Goal: Information Seeking & Learning: Learn about a topic

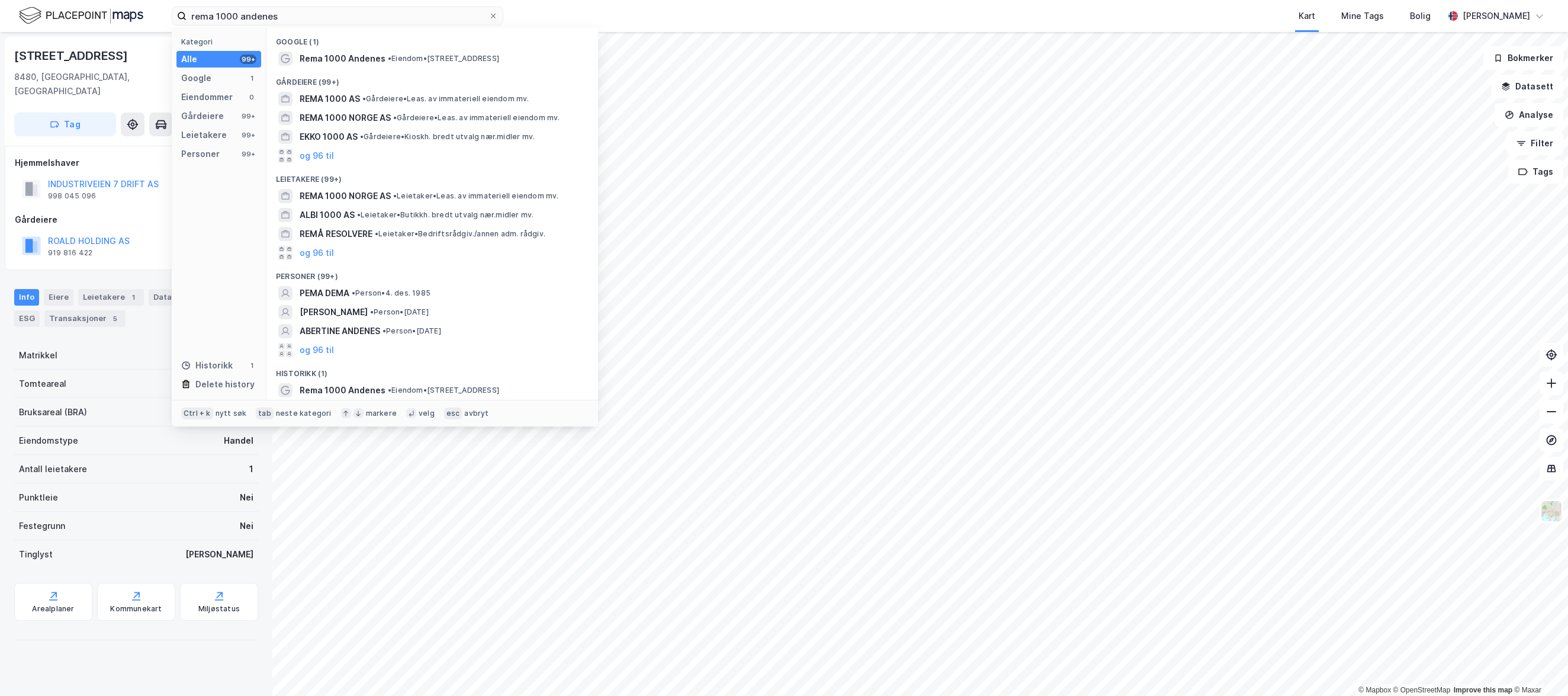
click at [289, 18] on input "rema 1000 andenes" at bounding box center [337, 16] width 302 height 18
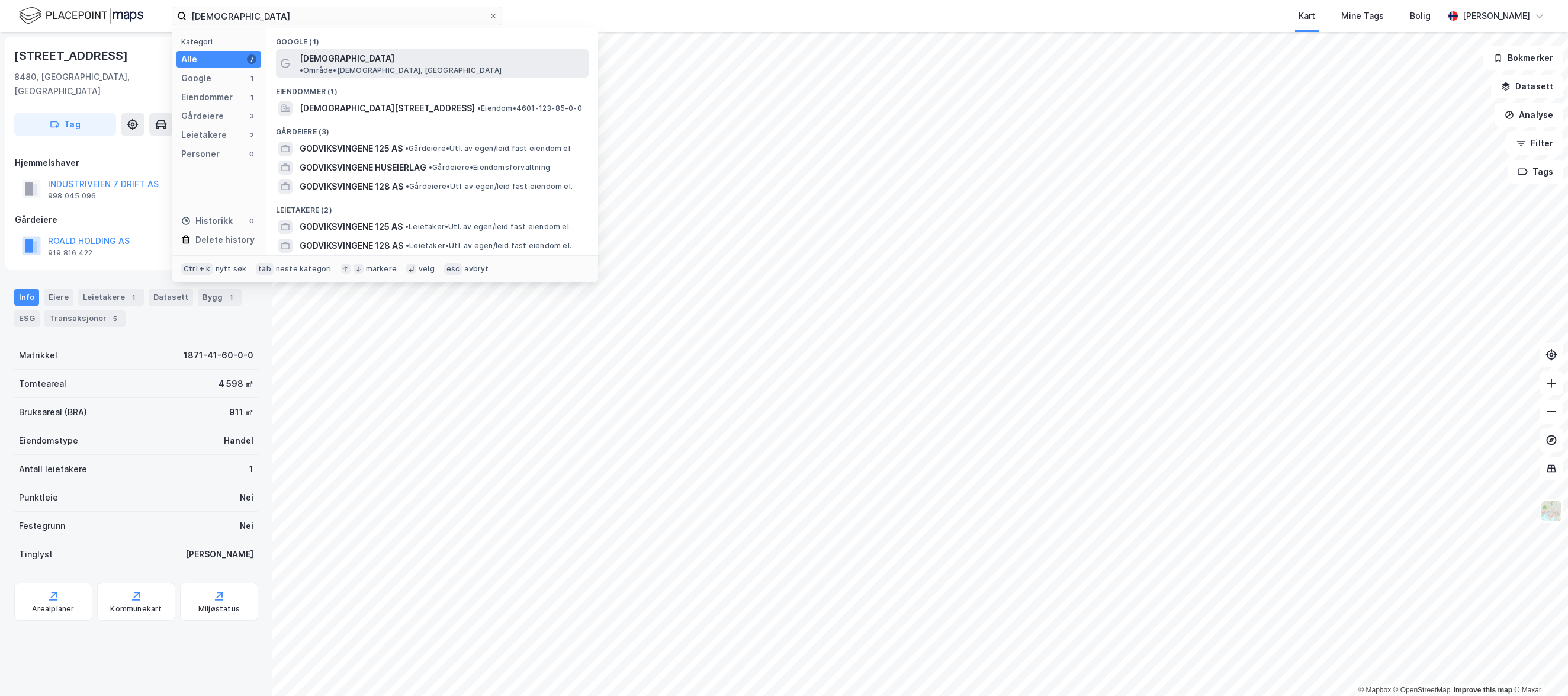
click at [348, 55] on span "Godviksvingene" at bounding box center [347, 58] width 95 height 14
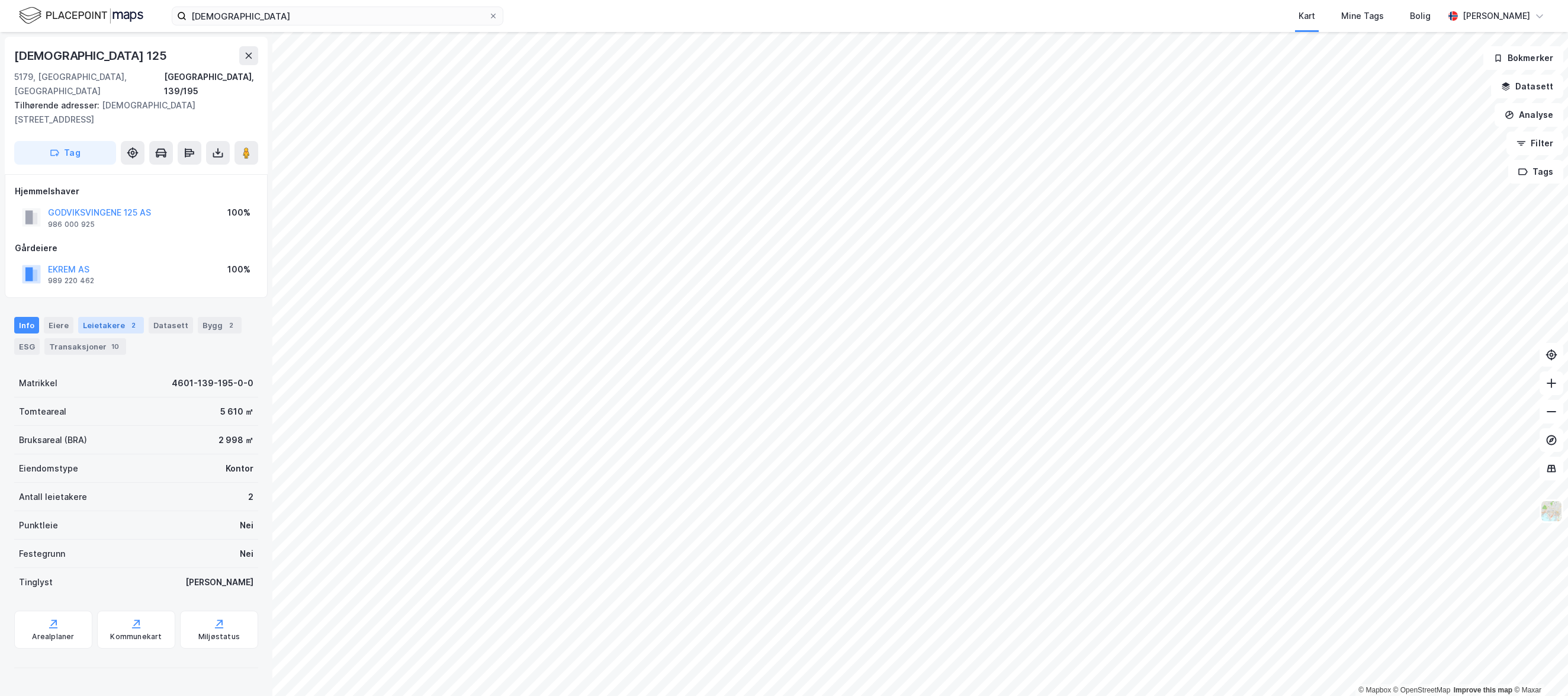
click at [97, 317] on div "Leietakere 2" at bounding box center [111, 325] width 66 height 17
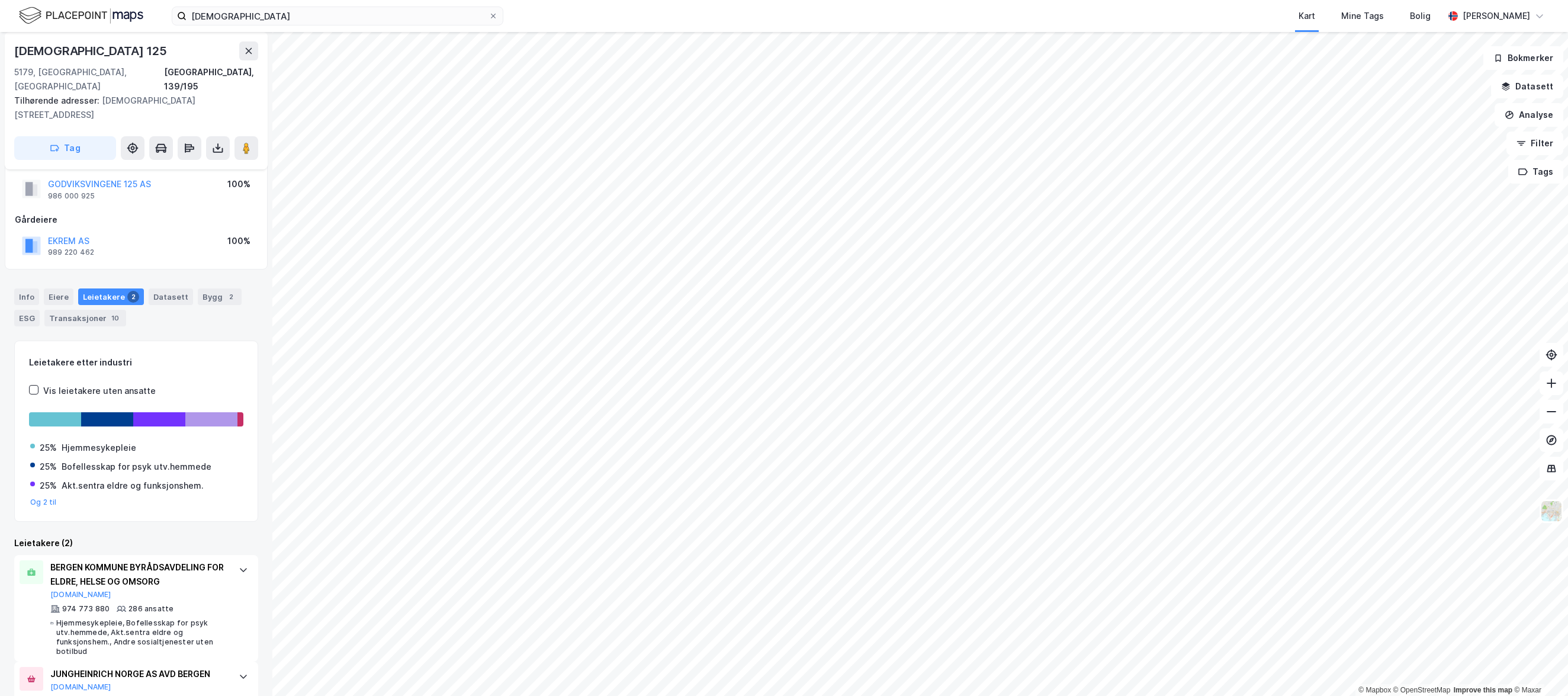
scroll to position [44, 0]
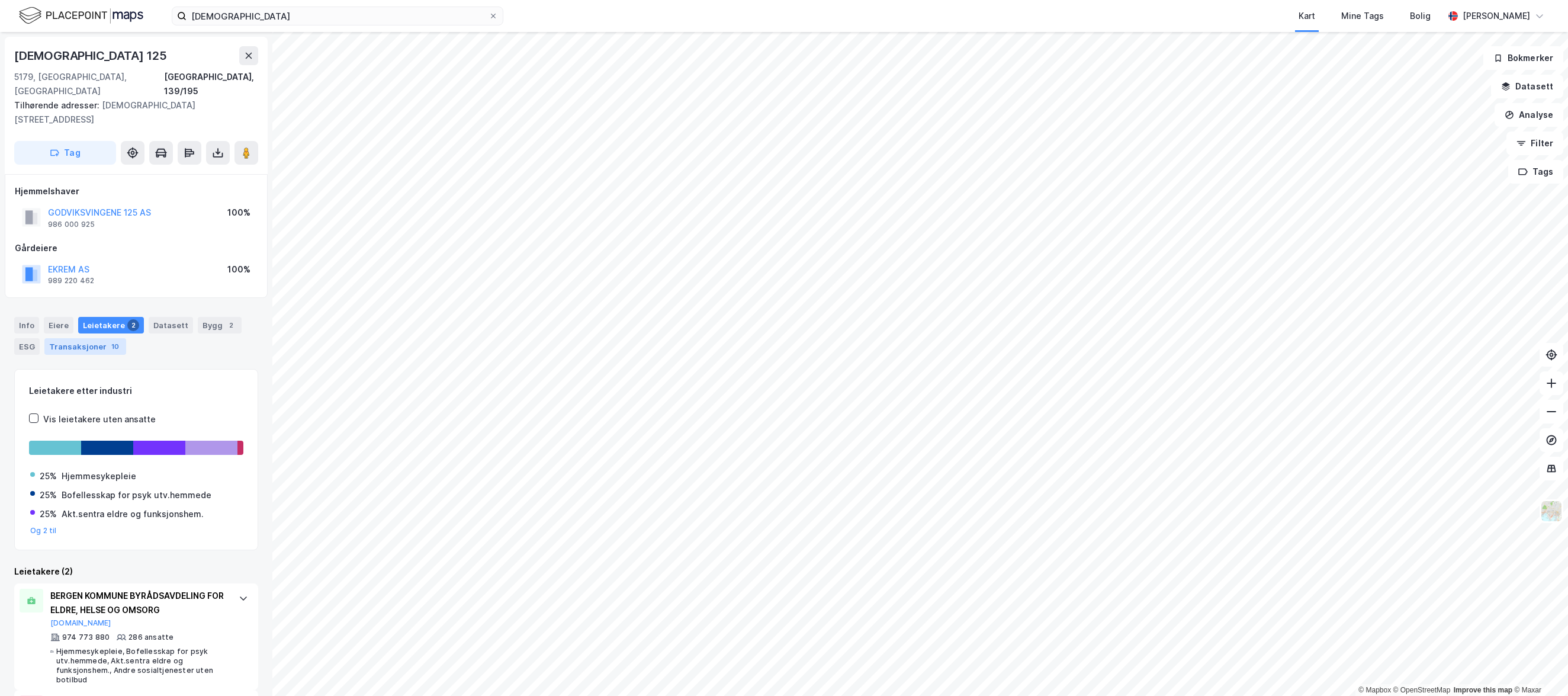
click at [75, 338] on div "Transaksjoner 10" at bounding box center [85, 346] width 81 height 17
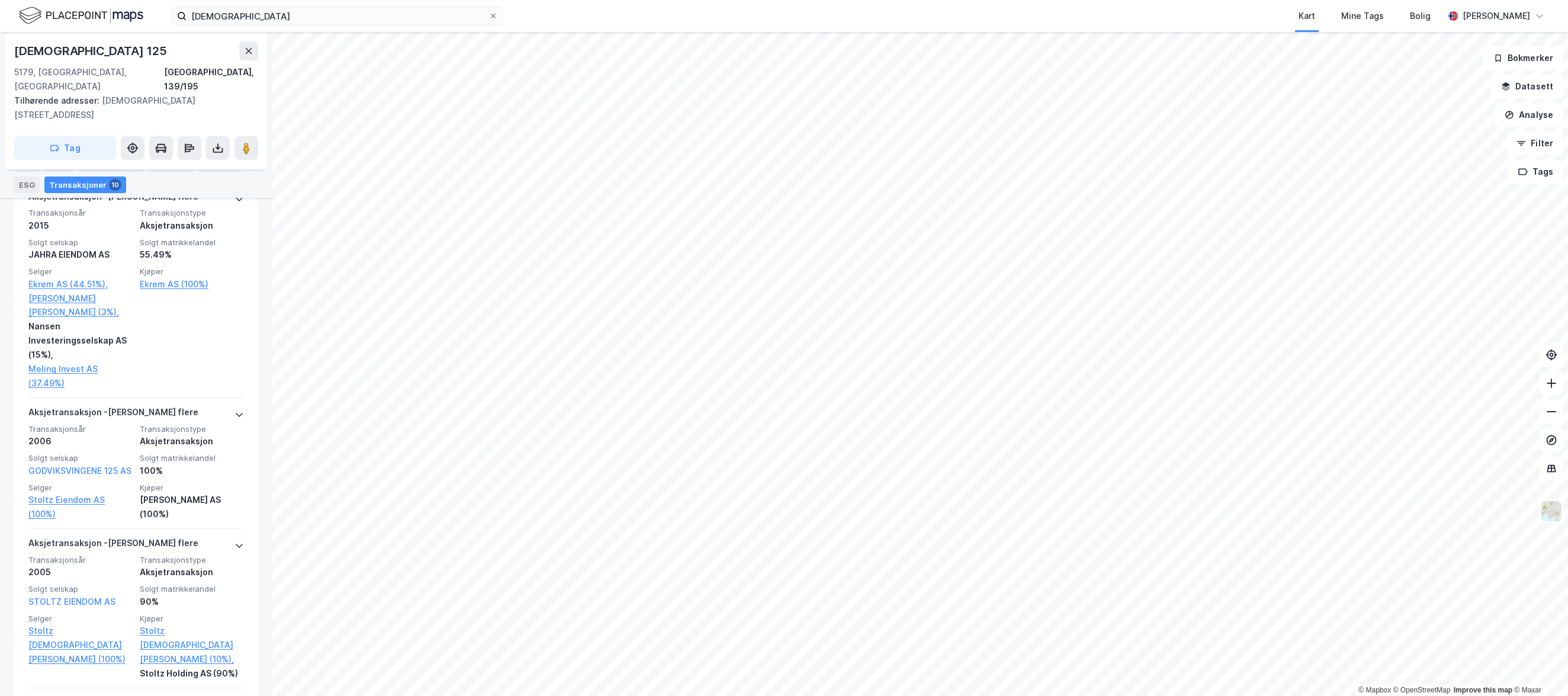
scroll to position [711, 0]
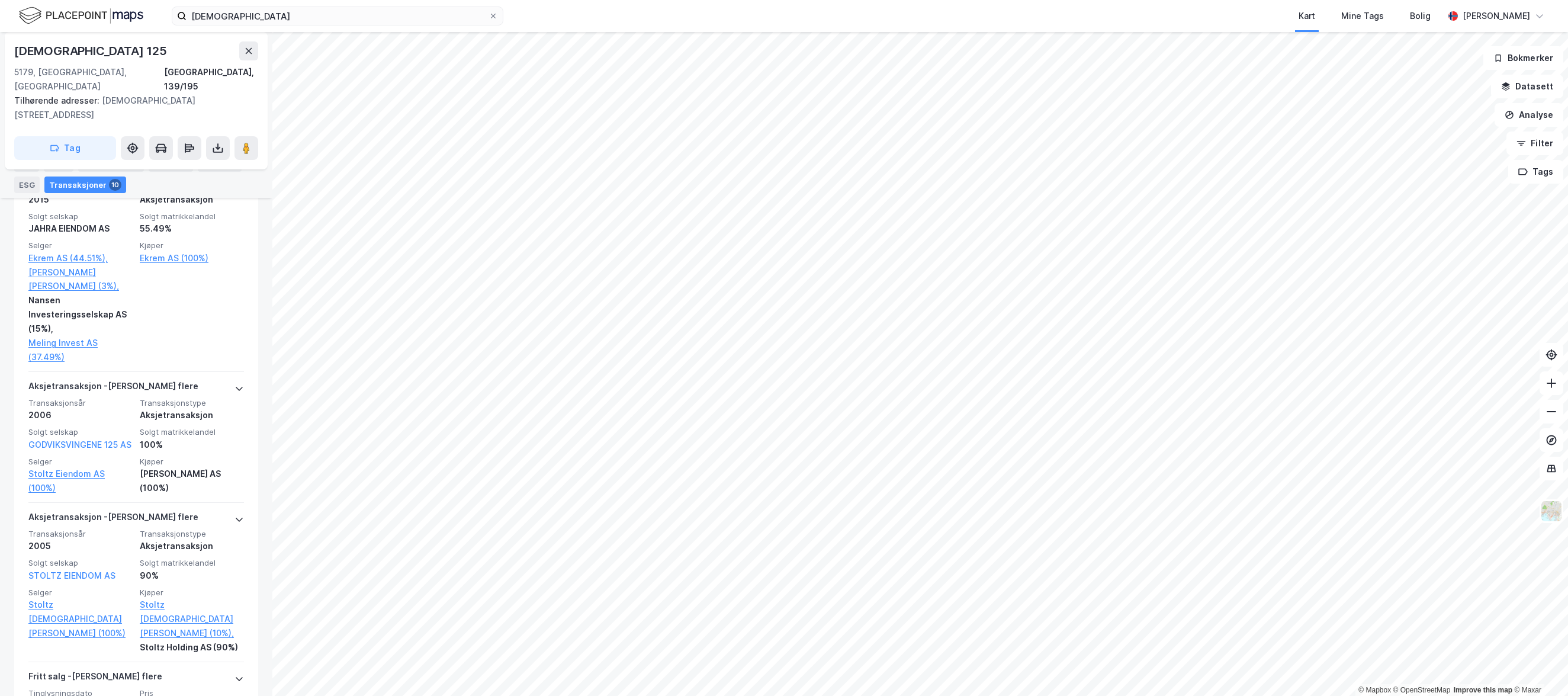
click at [48, 18] on img at bounding box center [81, 16] width 124 height 21
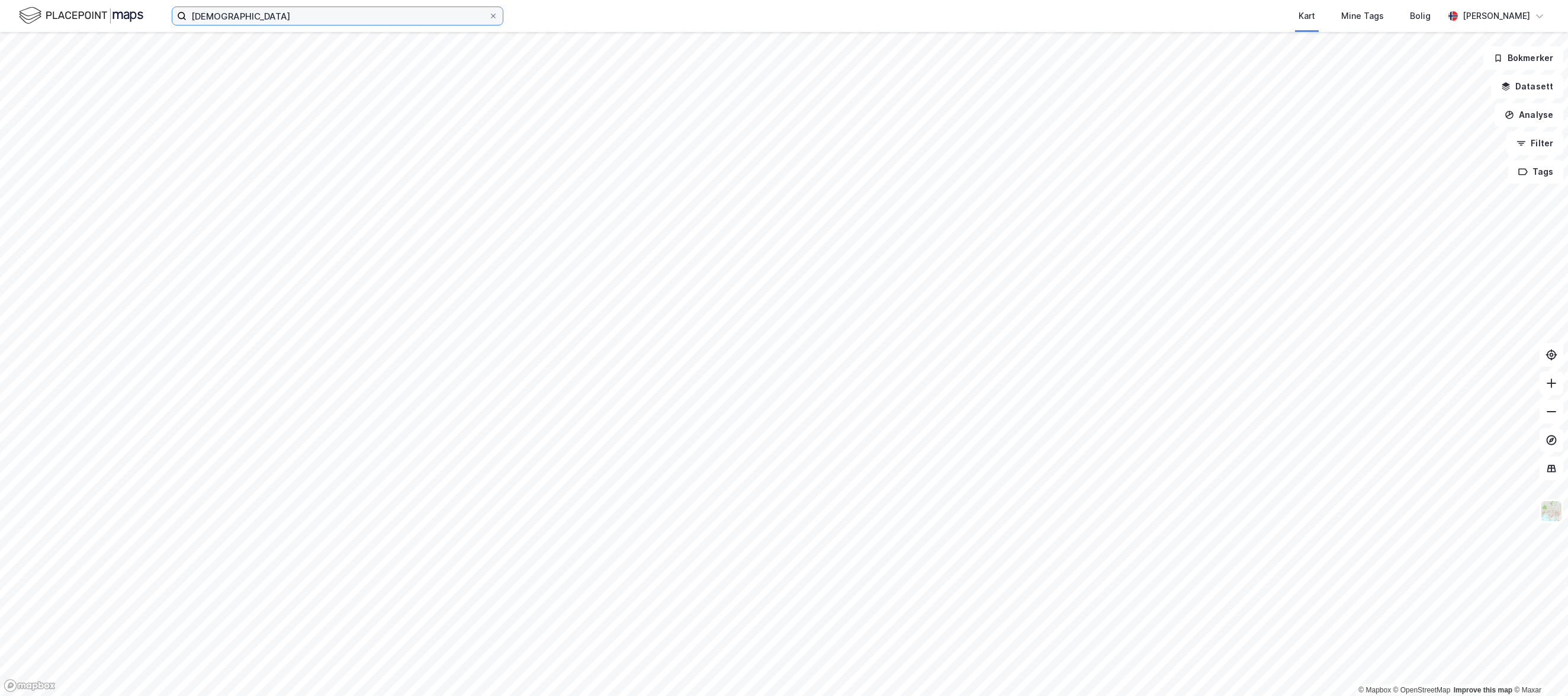
click at [288, 18] on input "godviksvingene" at bounding box center [337, 16] width 302 height 18
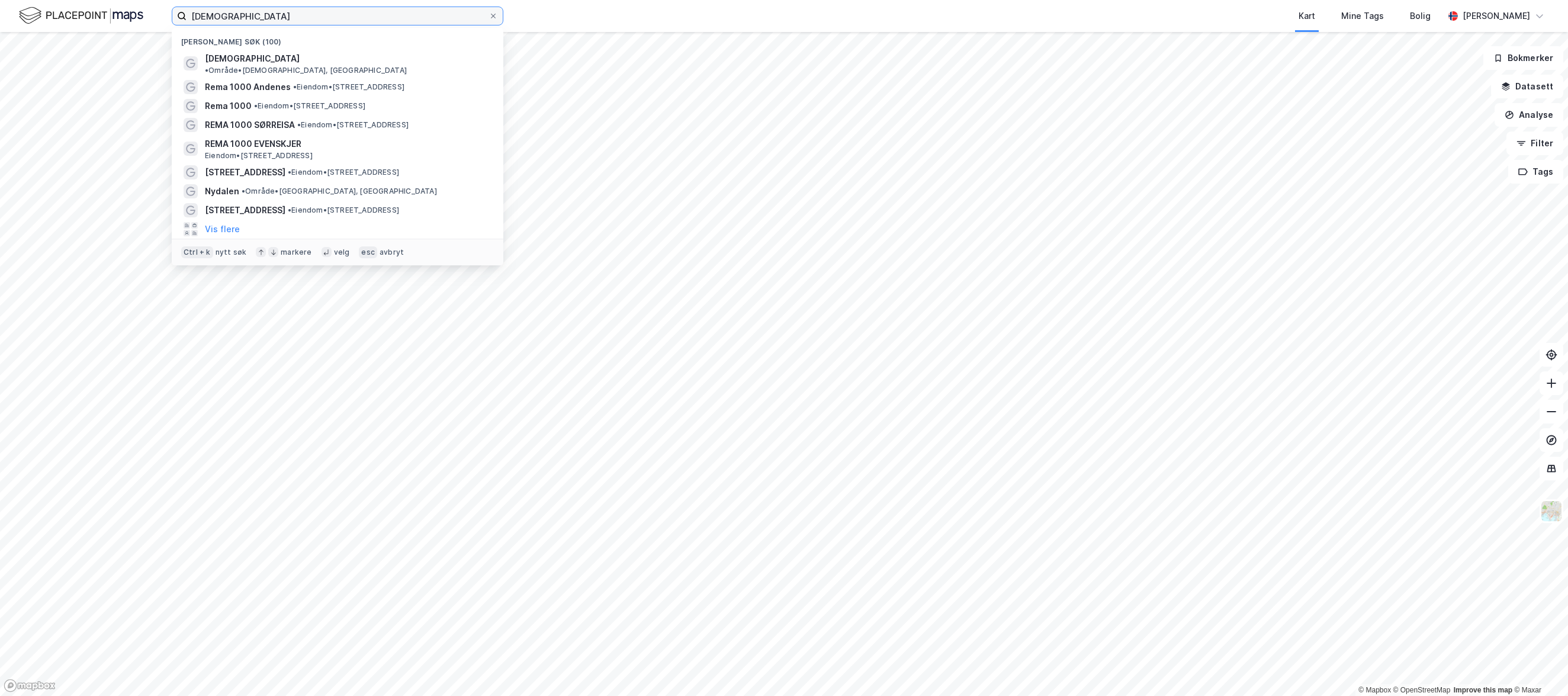
click at [288, 18] on input "godviksvingene" at bounding box center [337, 16] width 302 height 18
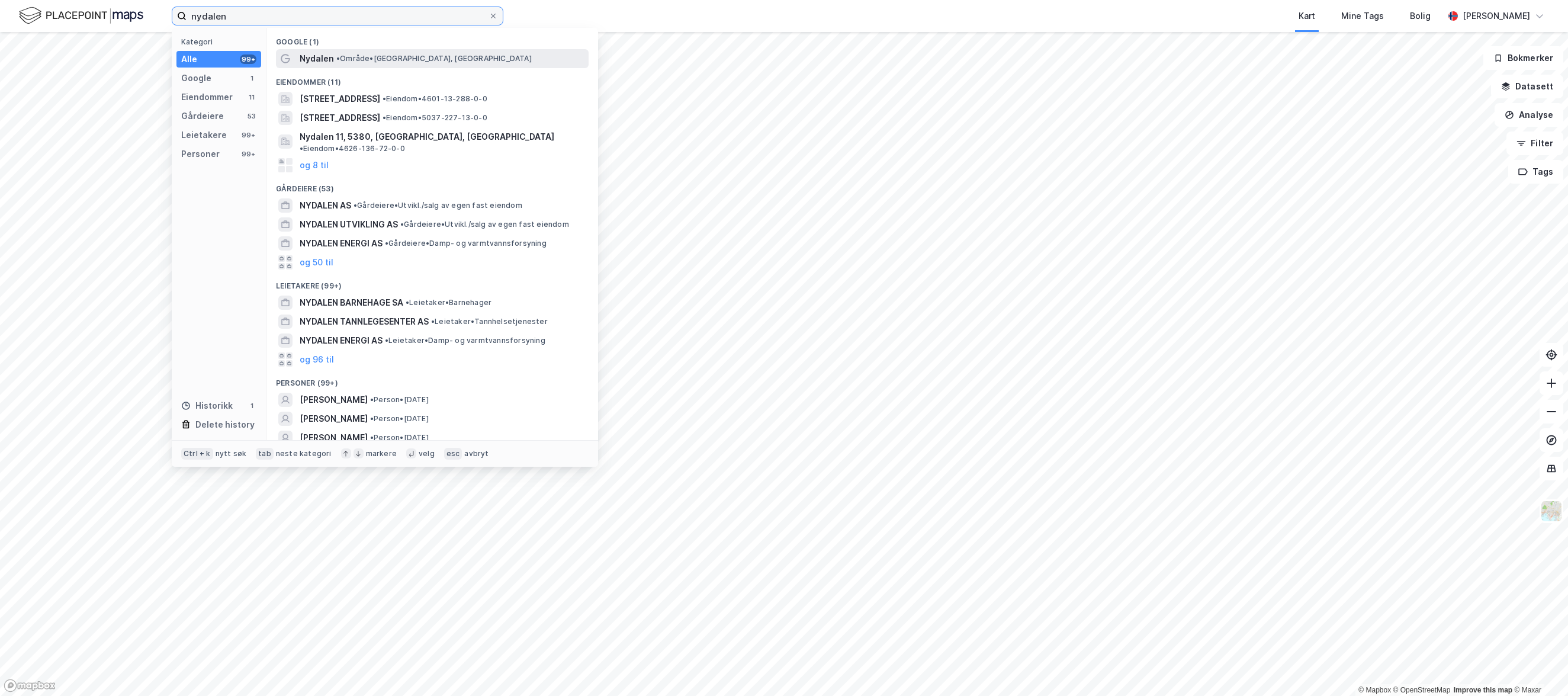
type input "nydalen"
click at [312, 57] on span "Nydalen" at bounding box center [317, 58] width 34 height 14
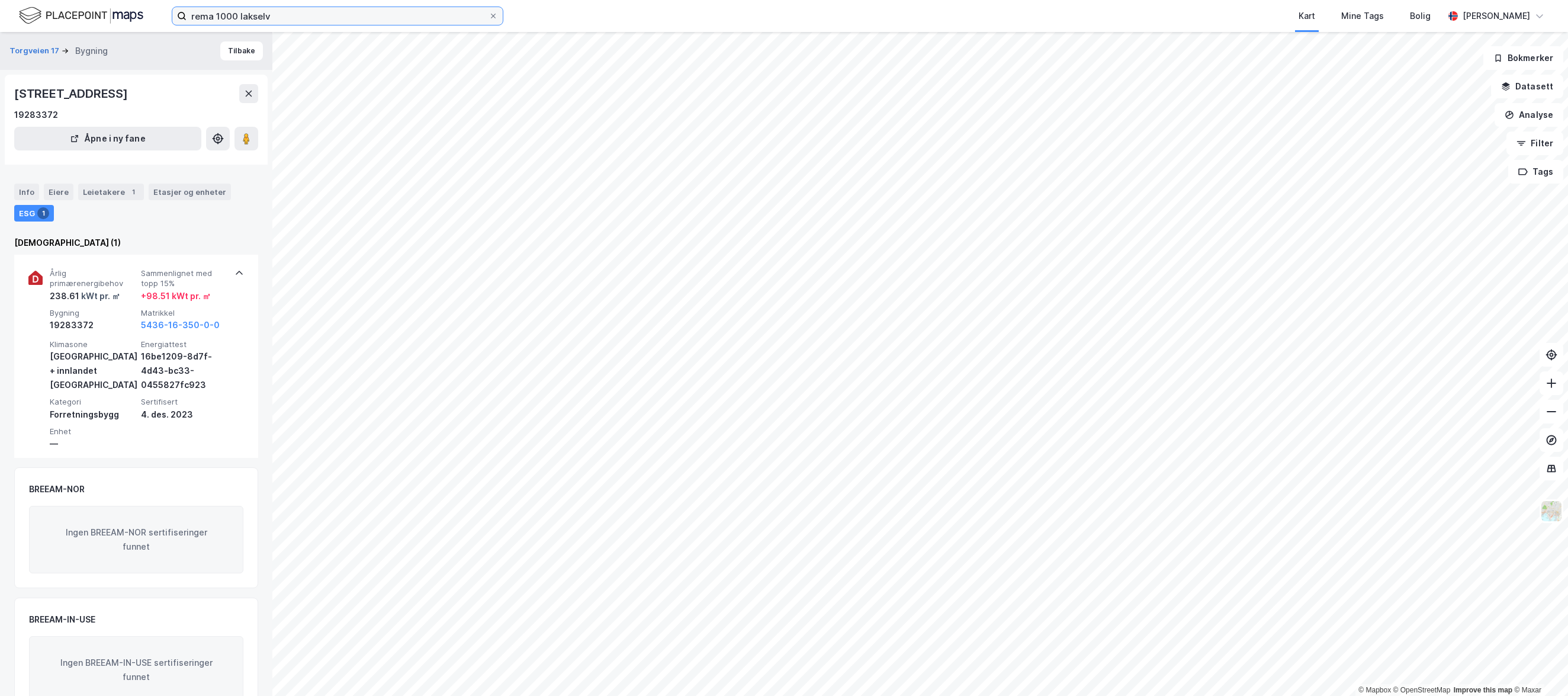
click at [370, 20] on input "rema 1000 lakselv" at bounding box center [337, 16] width 302 height 18
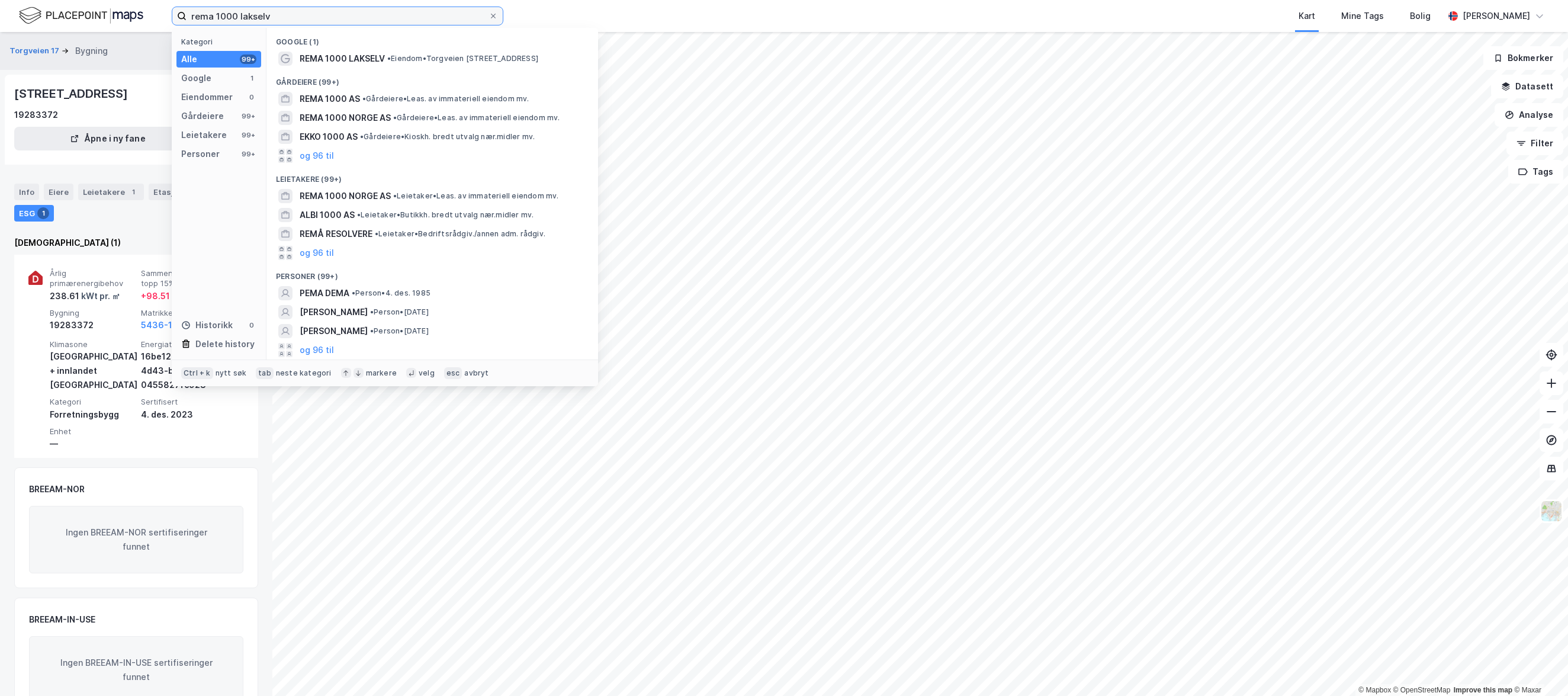
click at [370, 20] on input "rema 1000 lakselv" at bounding box center [337, 16] width 302 height 18
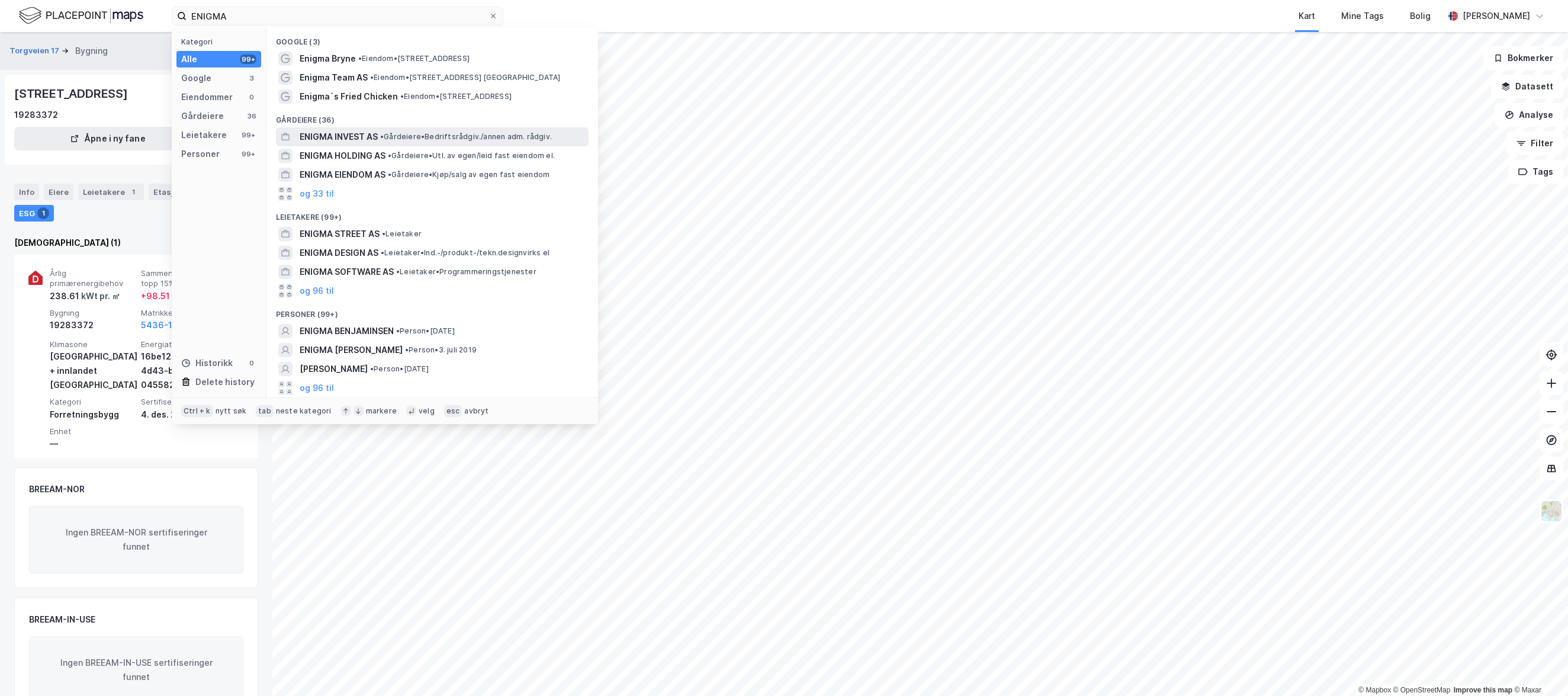
click at [369, 135] on span "ENIGMA INVEST AS" at bounding box center [339, 137] width 78 height 14
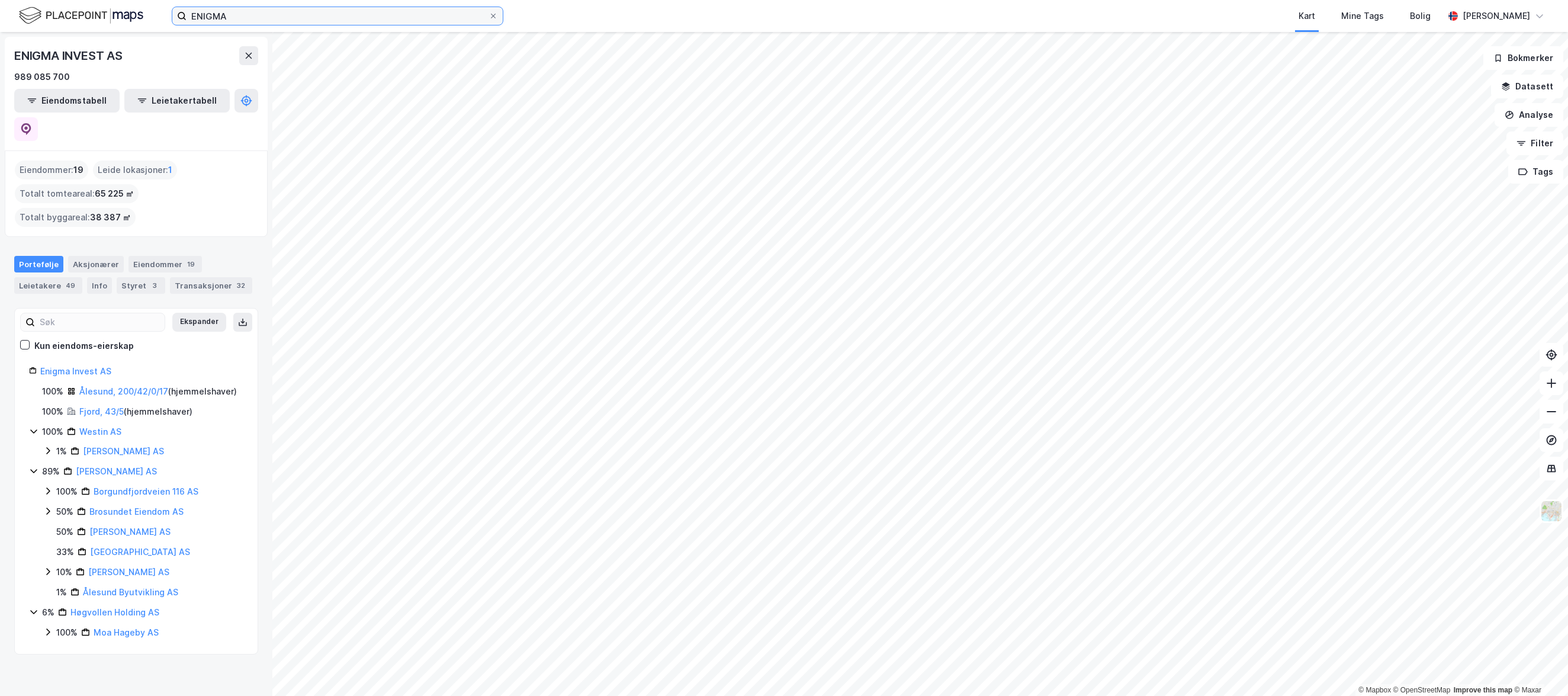
click at [244, 14] on input "ENIGMA" at bounding box center [337, 16] width 302 height 18
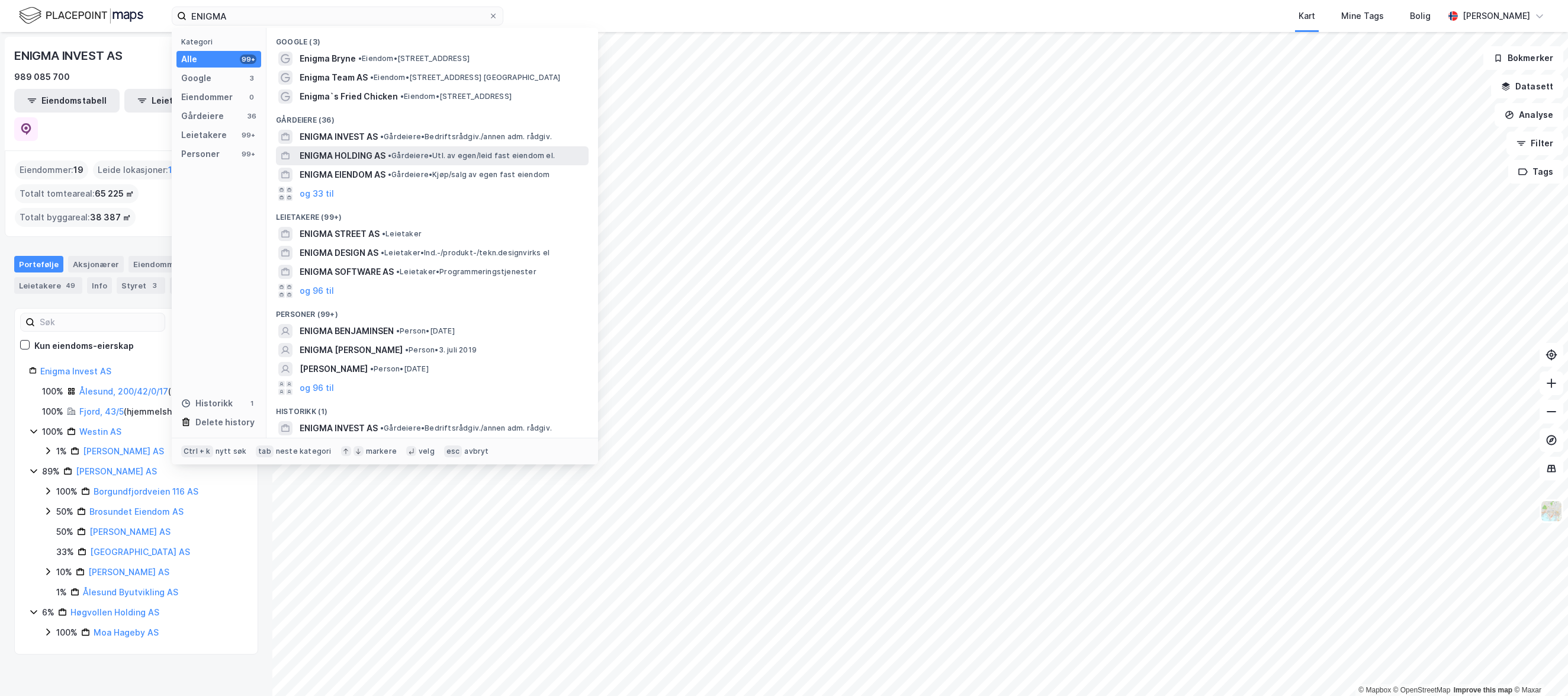
click at [369, 147] on div "ENIGMA HOLDING AS • Gårdeiere • Utl. av egen/leid fast eiendom el." at bounding box center [432, 156] width 313 height 19
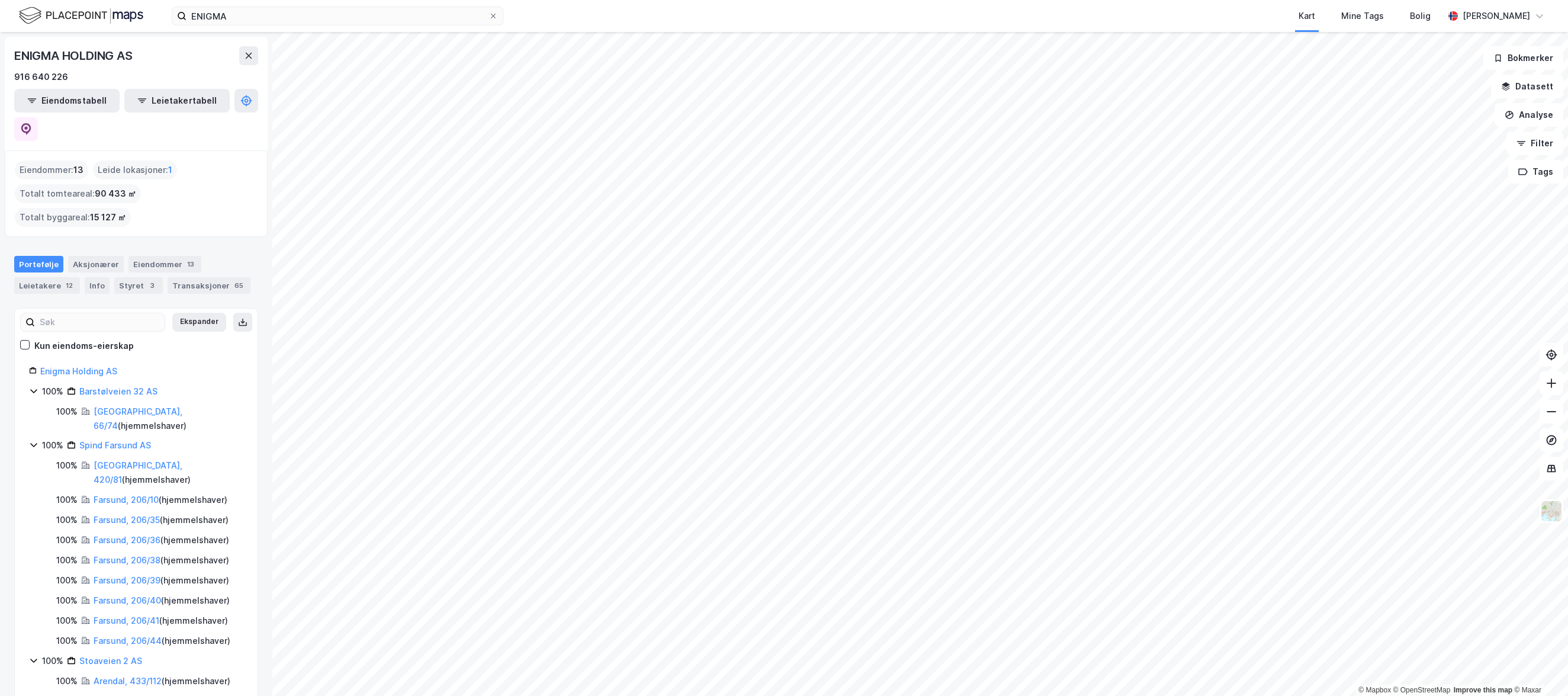
scroll to position [64, 0]
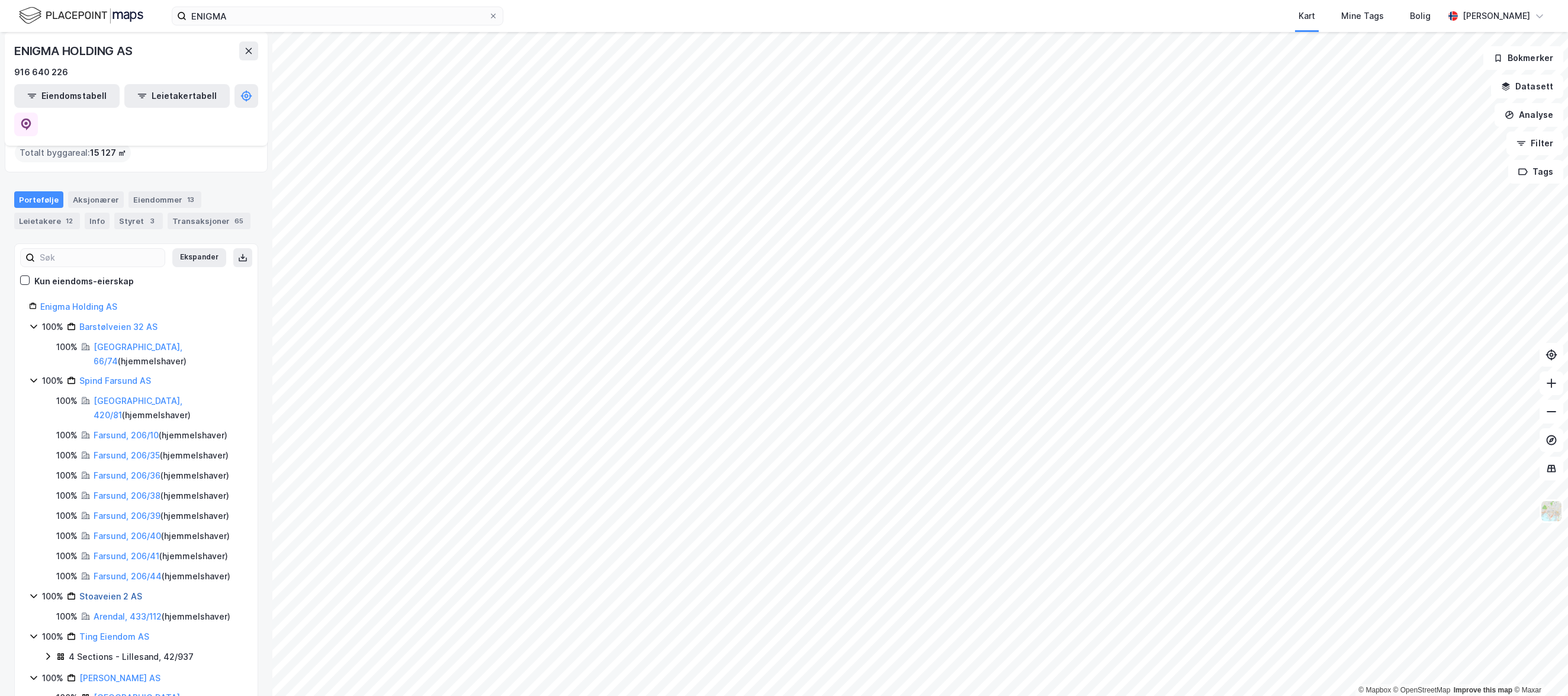
click at [111, 591] on link "Stoaveien 2 AS" at bounding box center [111, 596] width 63 height 10
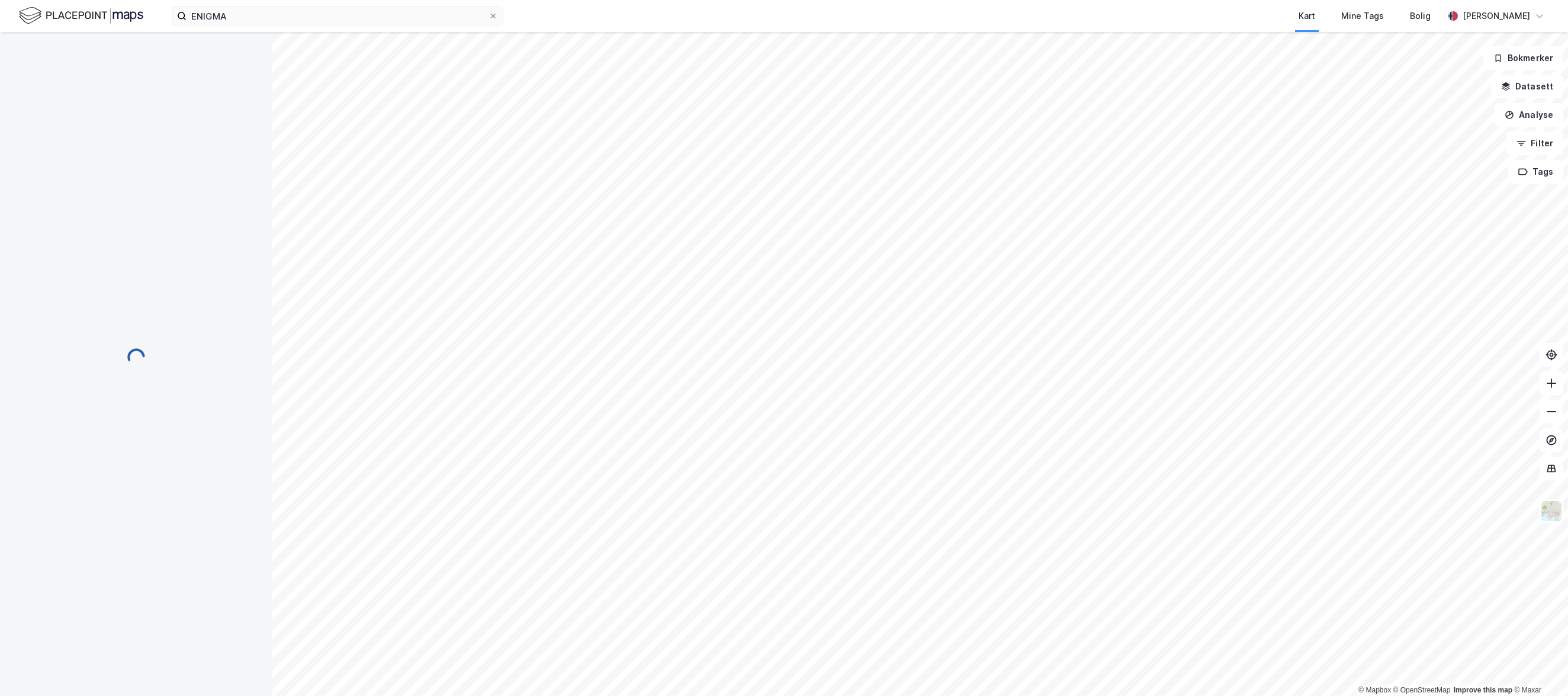
scroll to position [0, 0]
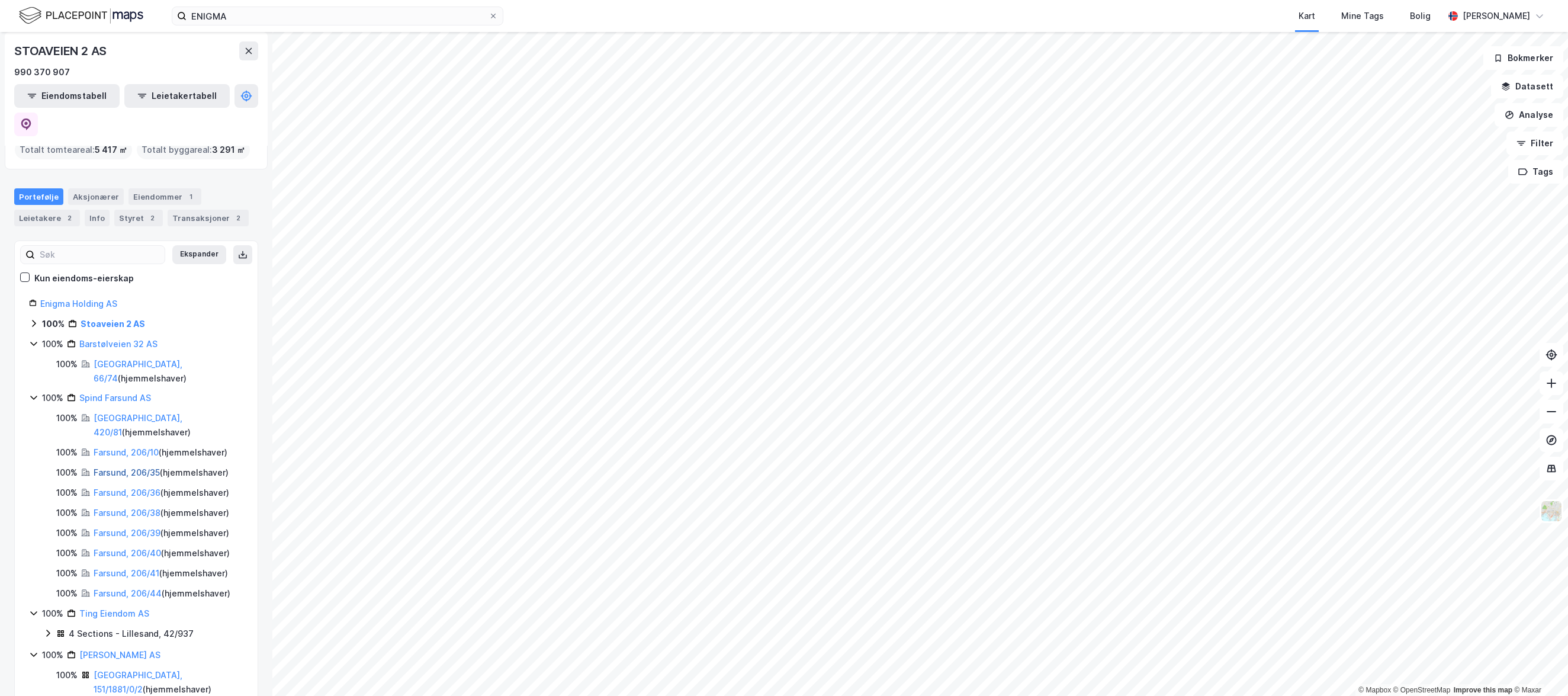
scroll to position [82, 0]
click at [112, 649] on link "[PERSON_NAME] AS" at bounding box center [120, 654] width 81 height 10
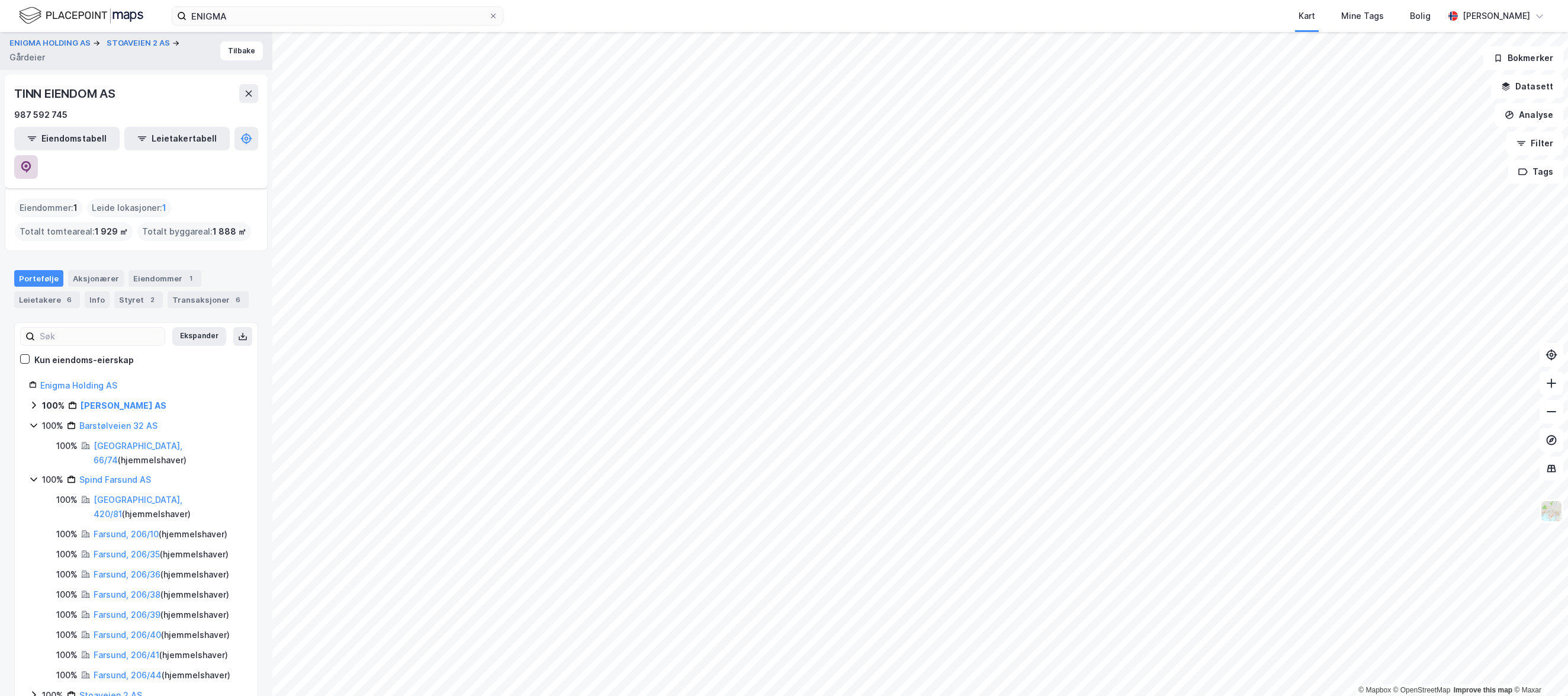
click at [38, 155] on button at bounding box center [26, 167] width 24 height 24
click at [67, 294] on div "6" at bounding box center [69, 300] width 12 height 12
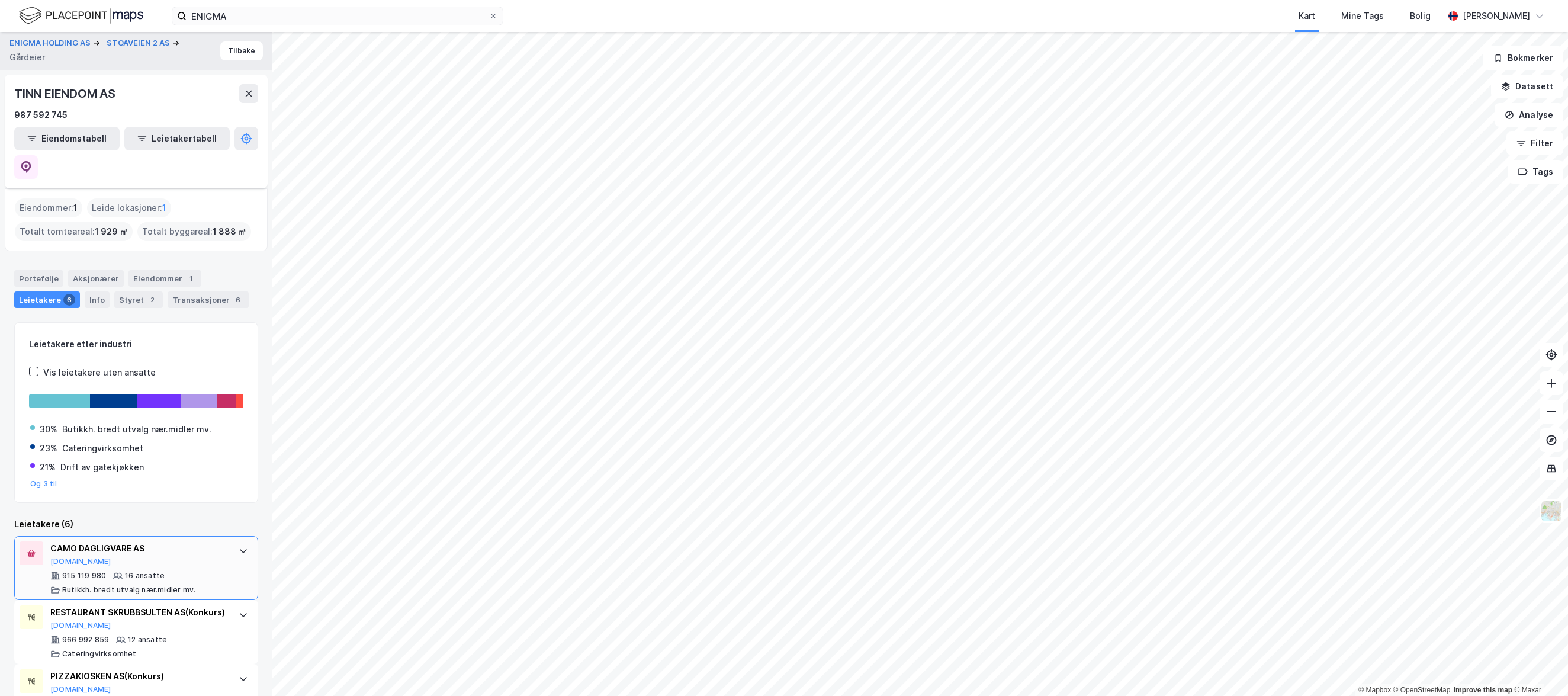
click at [184, 542] on div "CAMO DAGLIGVARE AS [DOMAIN_NAME] 915 119 980 16 ansatte [PERSON_NAME]. bredt ut…" at bounding box center [138, 568] width 176 height 53
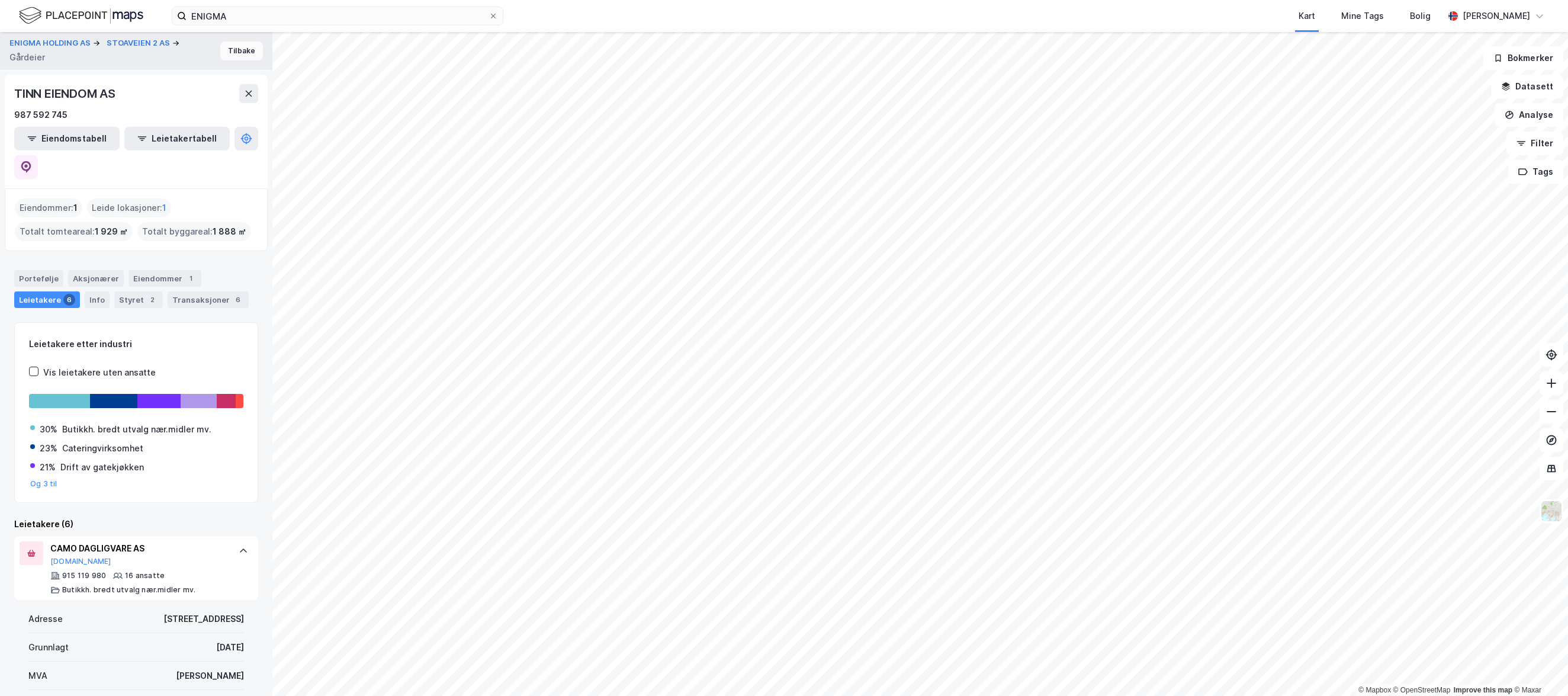
click at [239, 51] on button "Tilbake" at bounding box center [242, 51] width 43 height 19
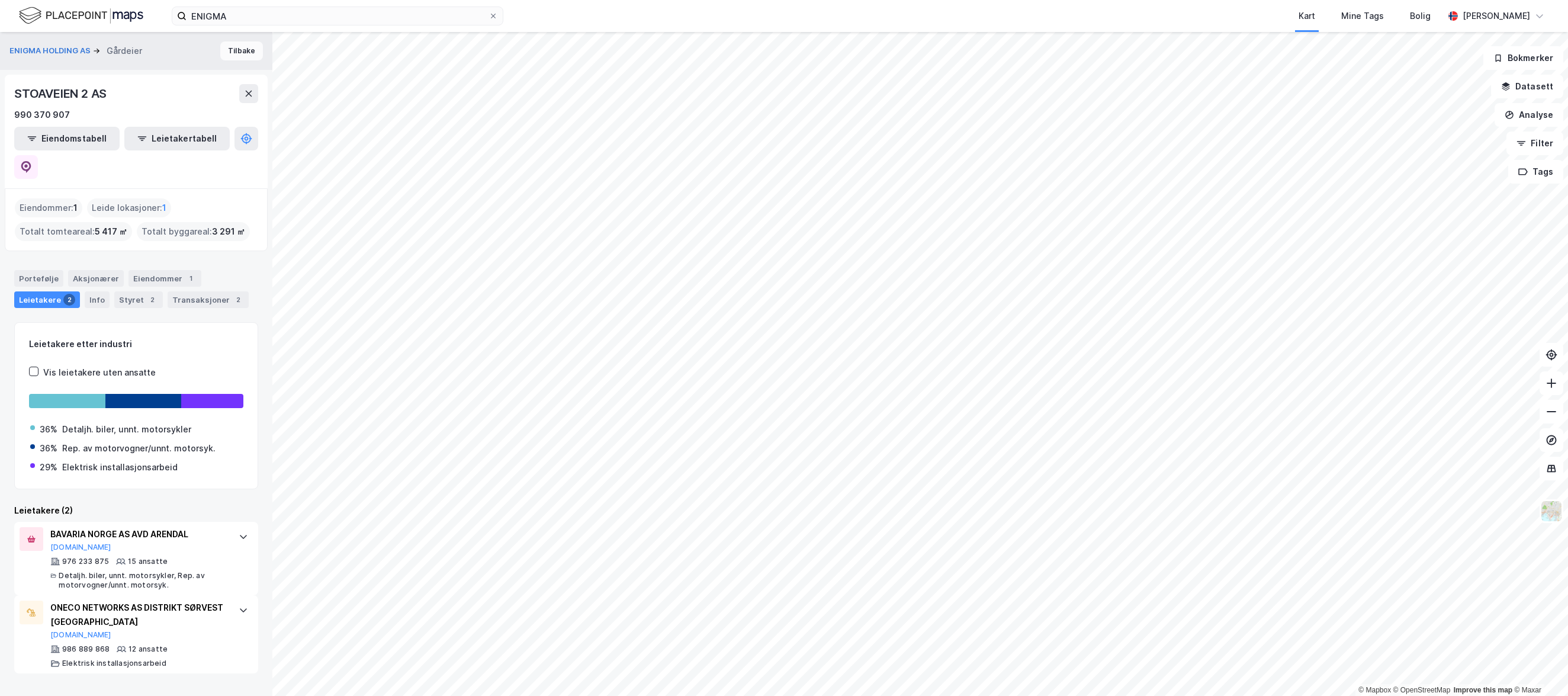
click at [231, 49] on button "Tilbake" at bounding box center [242, 51] width 43 height 19
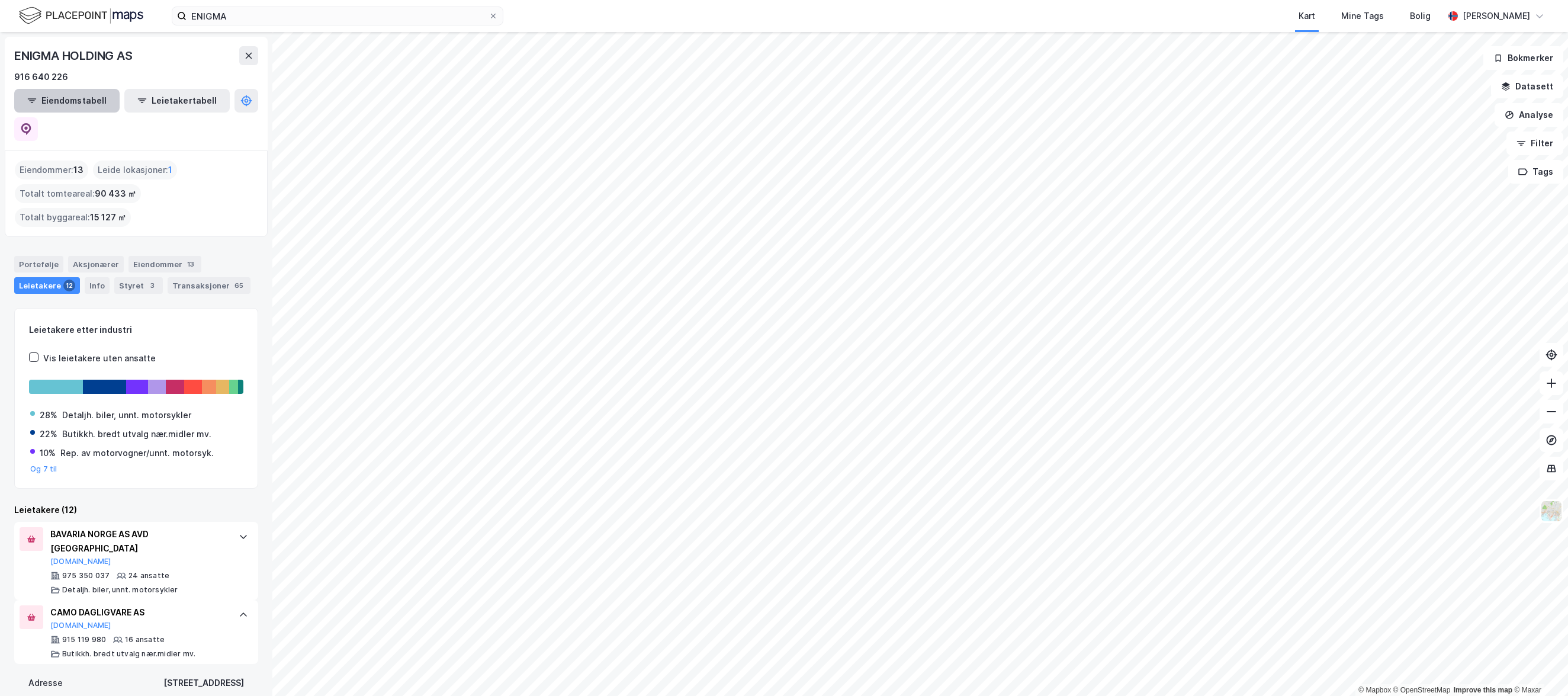
click at [72, 97] on button "Eiendomstabell" at bounding box center [67, 100] width 105 height 24
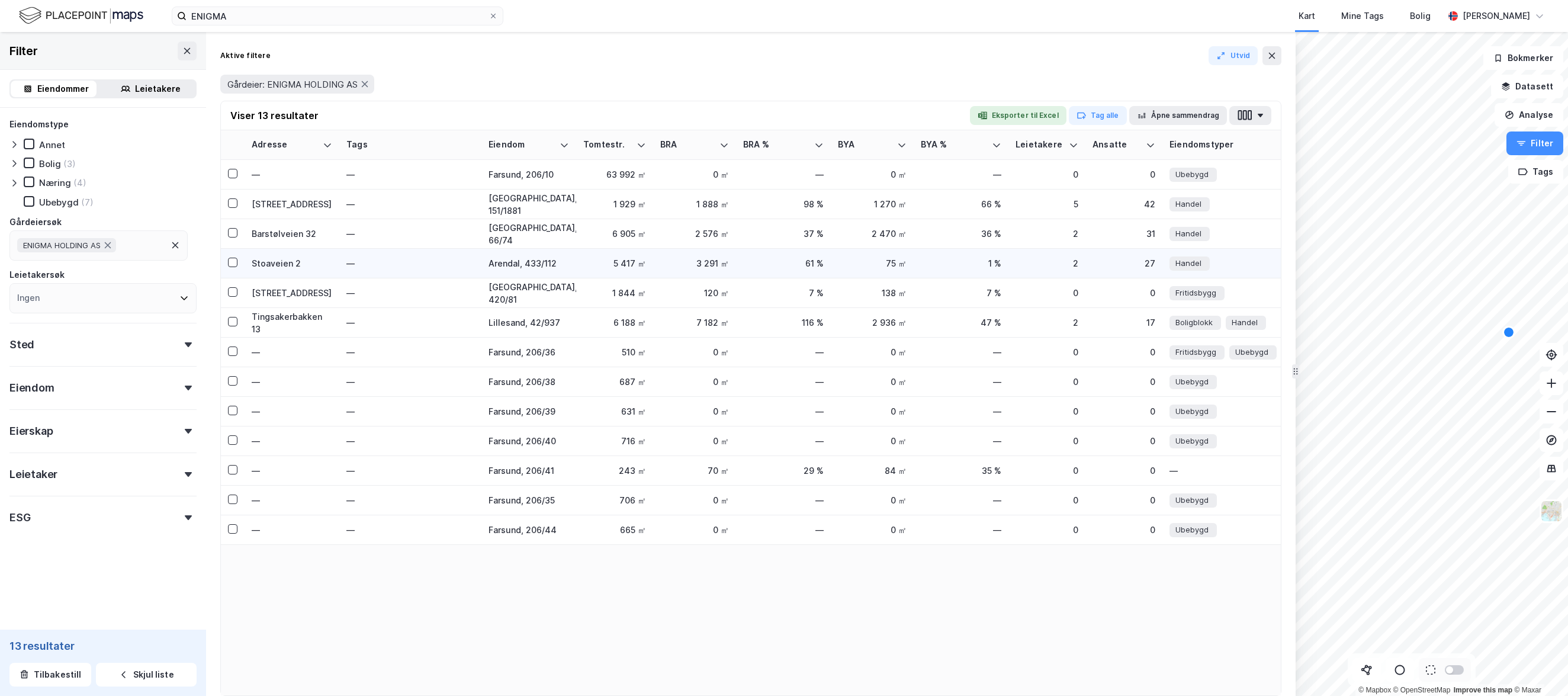
click at [295, 268] on div "Stoaveien 2" at bounding box center [292, 263] width 81 height 12
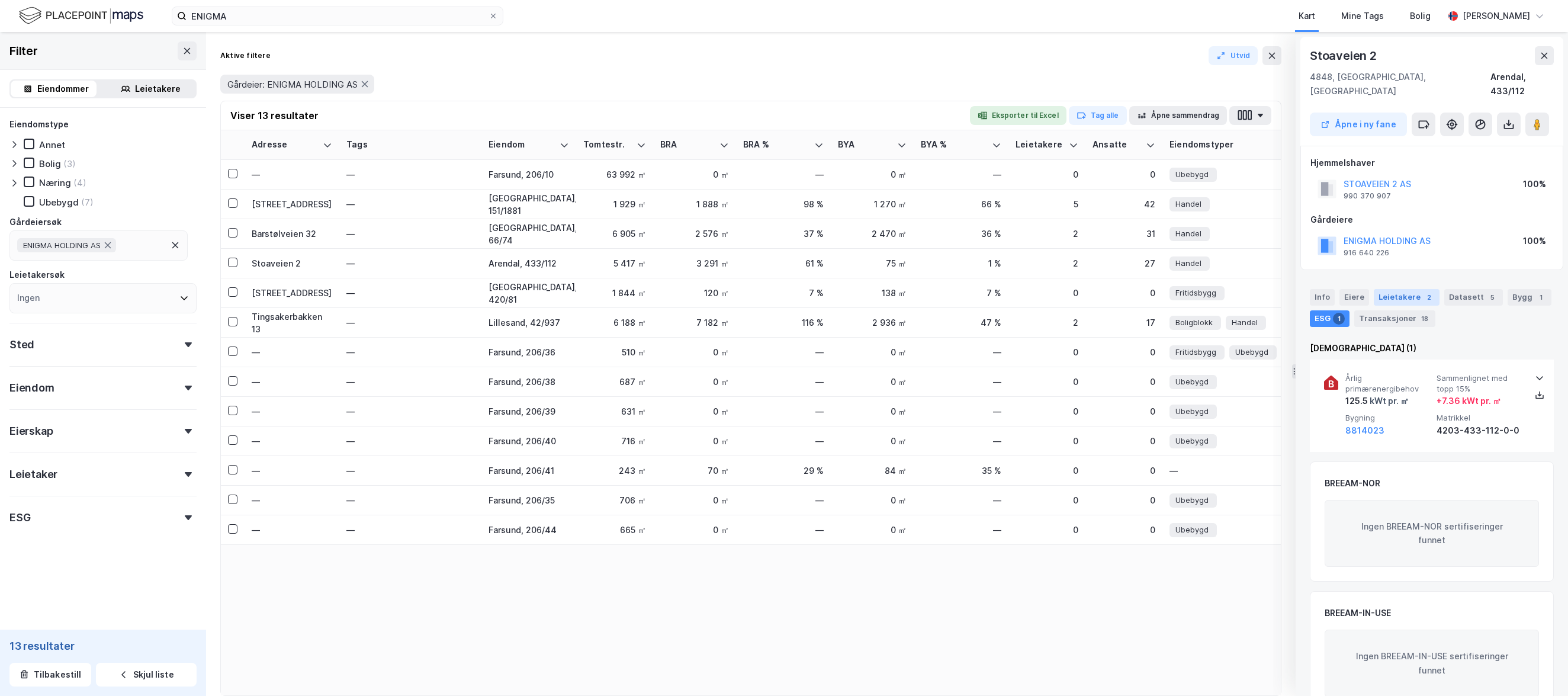
click at [1384, 289] on div "Leietakere 2" at bounding box center [1406, 297] width 66 height 17
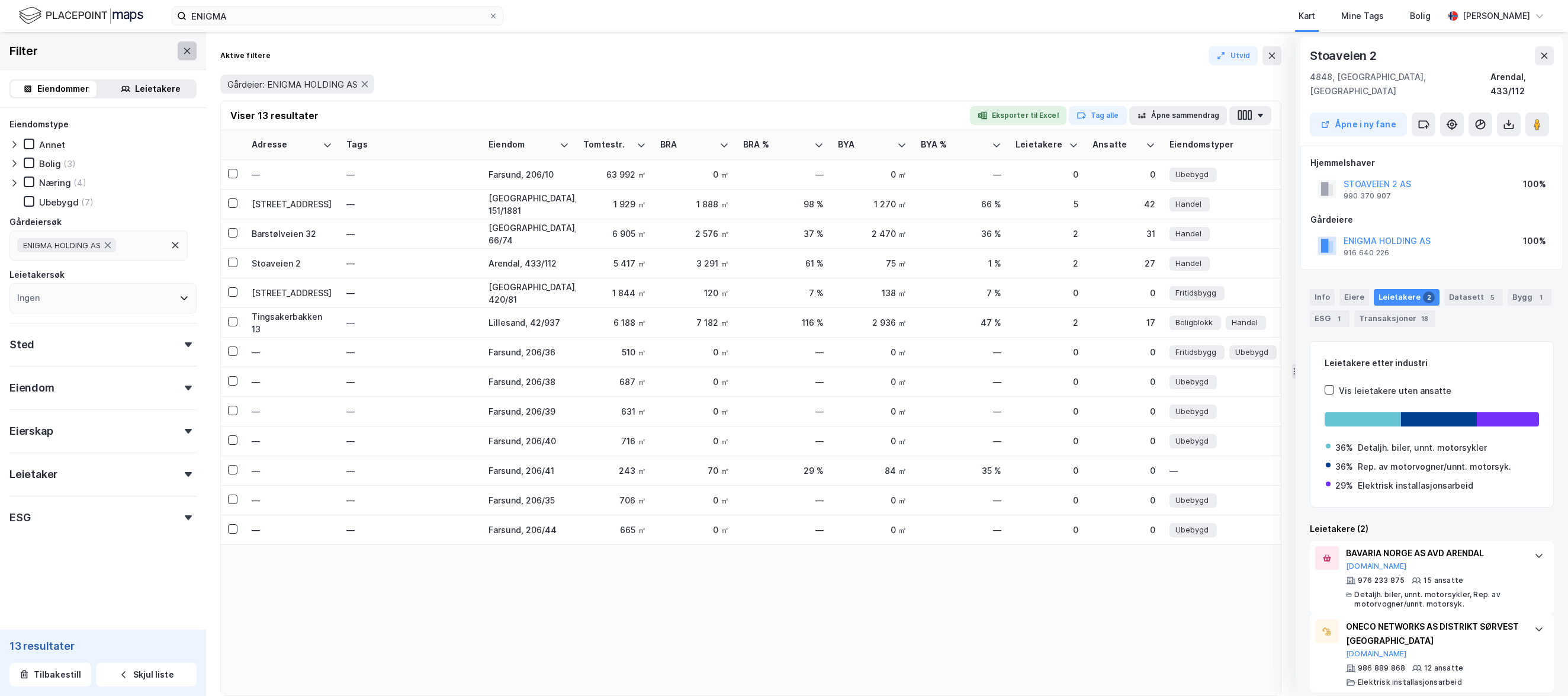
click at [184, 53] on icon at bounding box center [187, 50] width 7 height 6
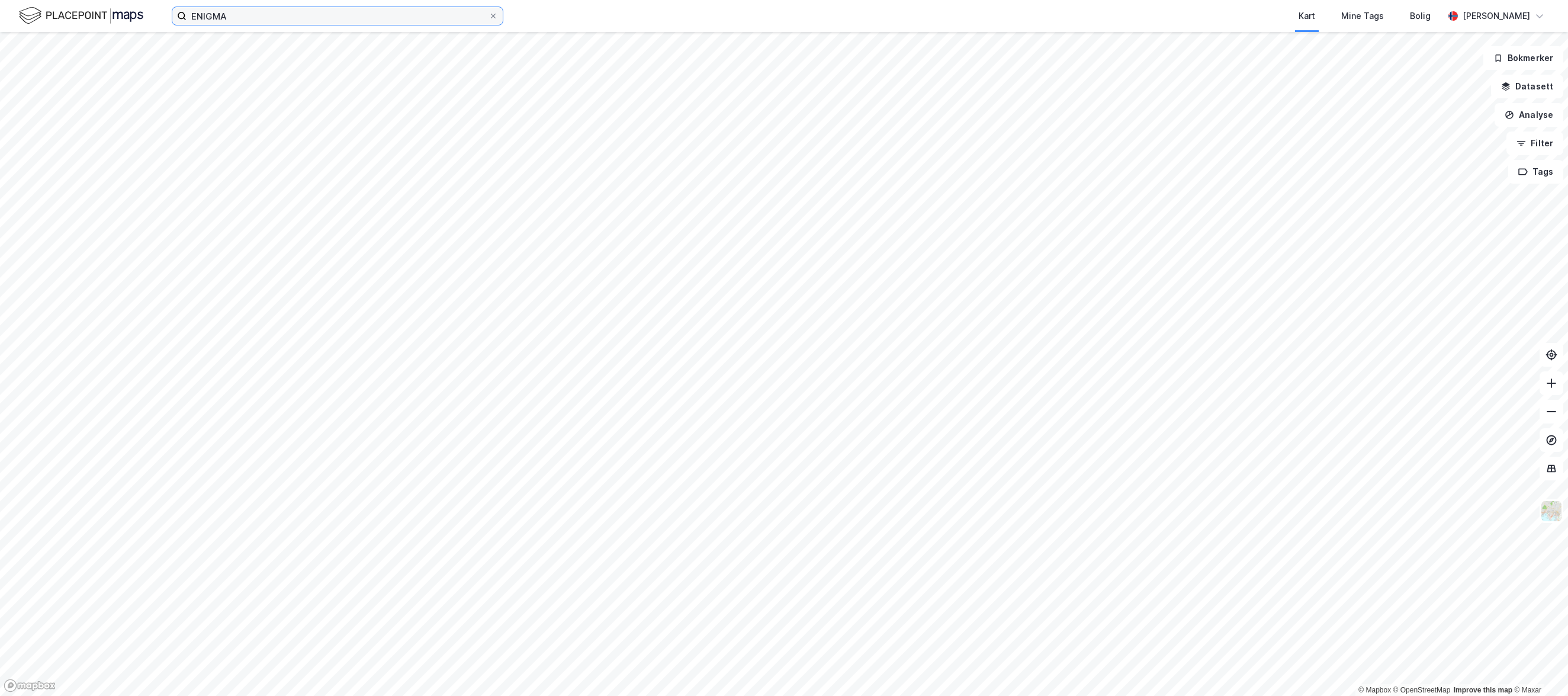
click at [290, 18] on input "ENIGMA" at bounding box center [337, 16] width 302 height 18
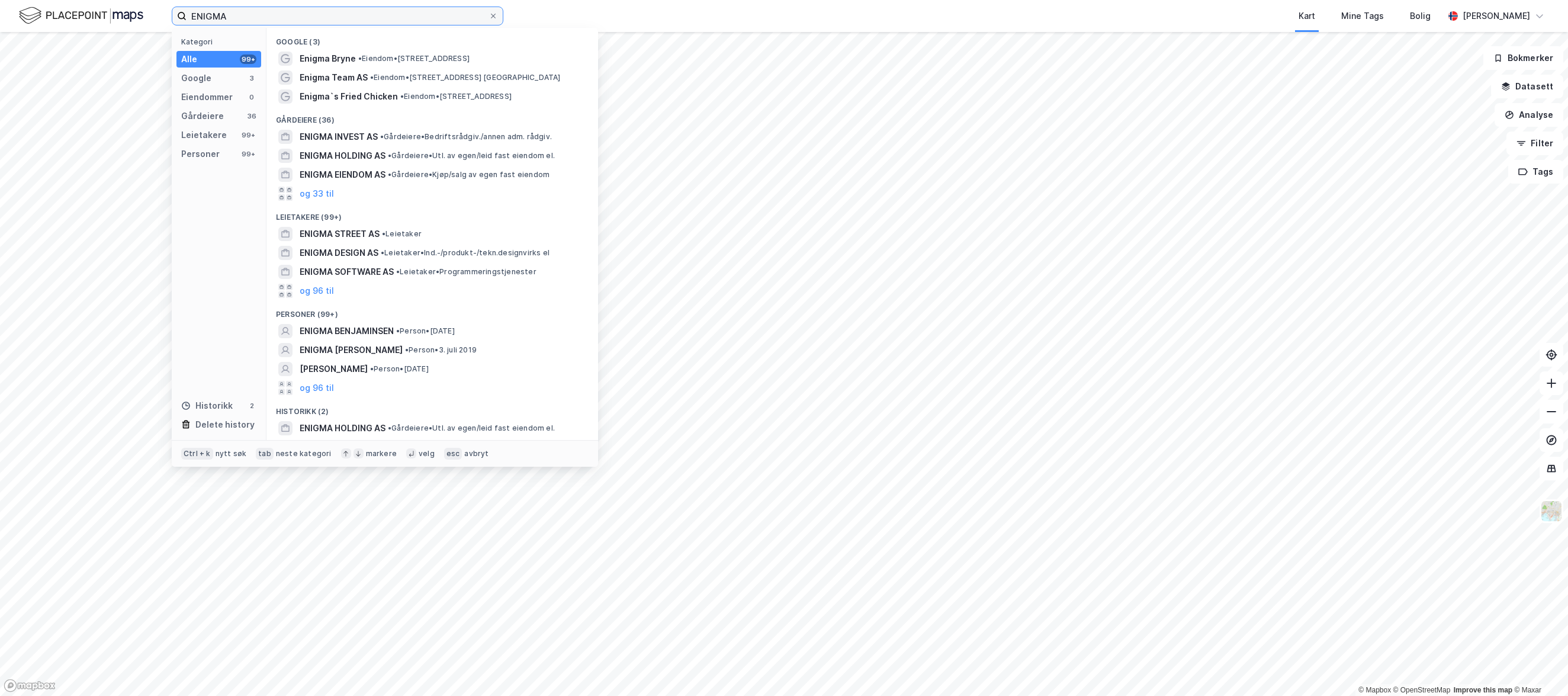
click at [290, 18] on input "ENIGMA" at bounding box center [337, 16] width 302 height 18
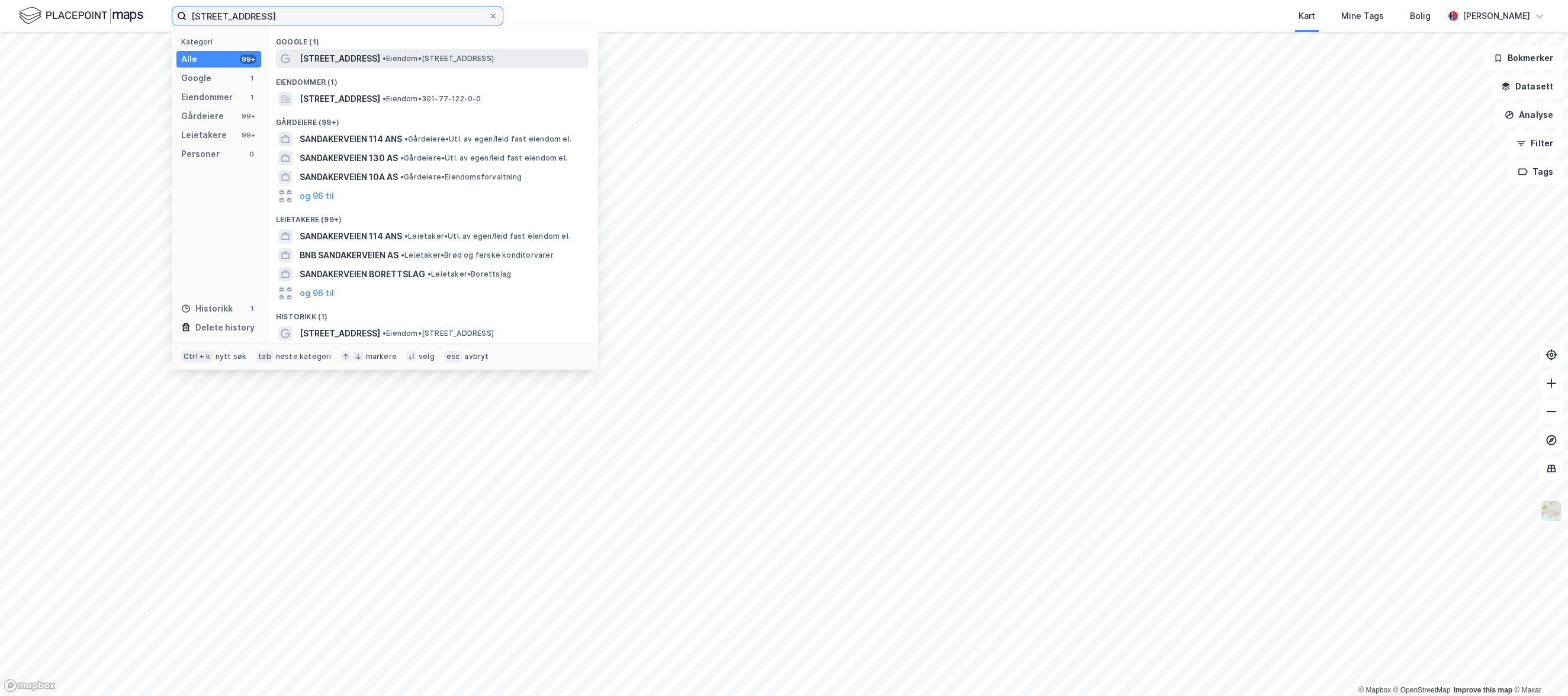
type input "[STREET_ADDRESS]"
click at [361, 62] on span "[STREET_ADDRESS]" at bounding box center [340, 58] width 81 height 14
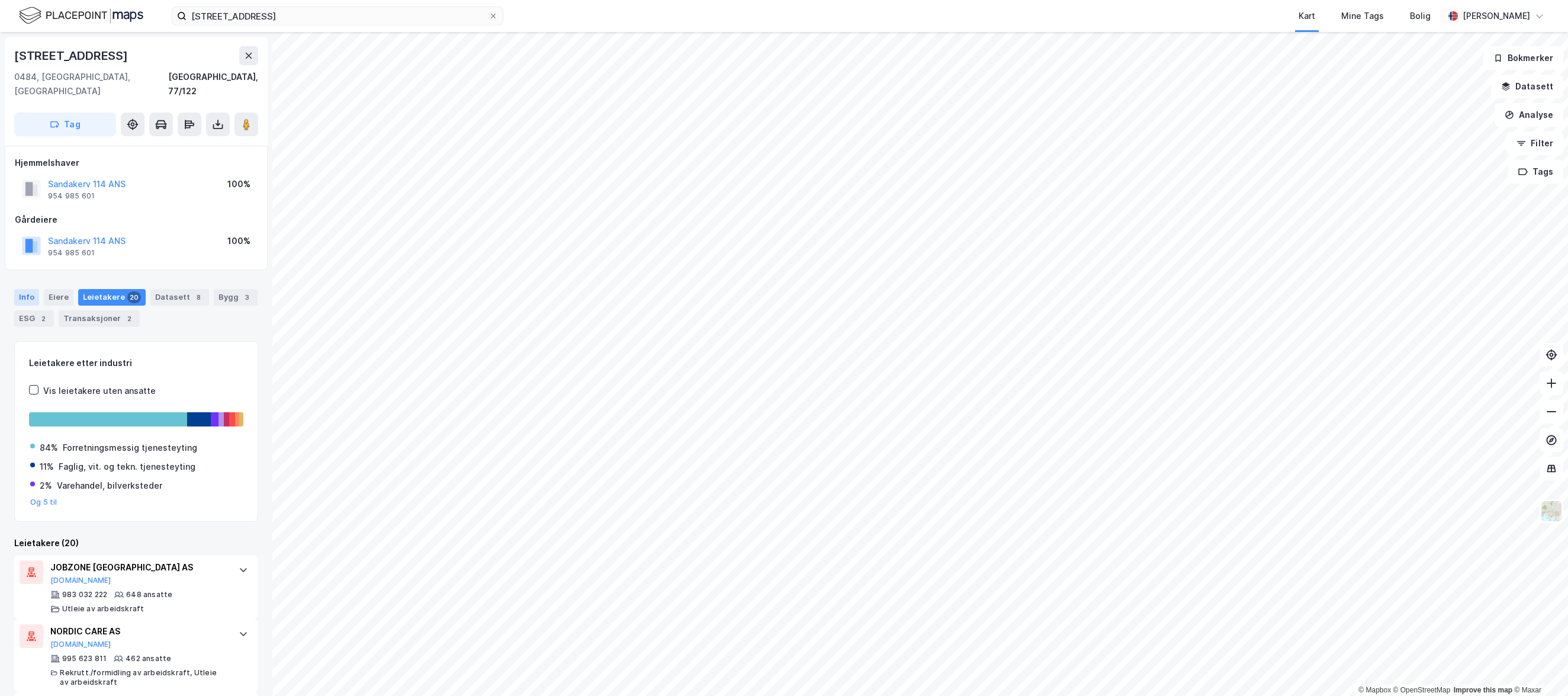
click at [31, 289] on div "Info" at bounding box center [26, 297] width 25 height 17
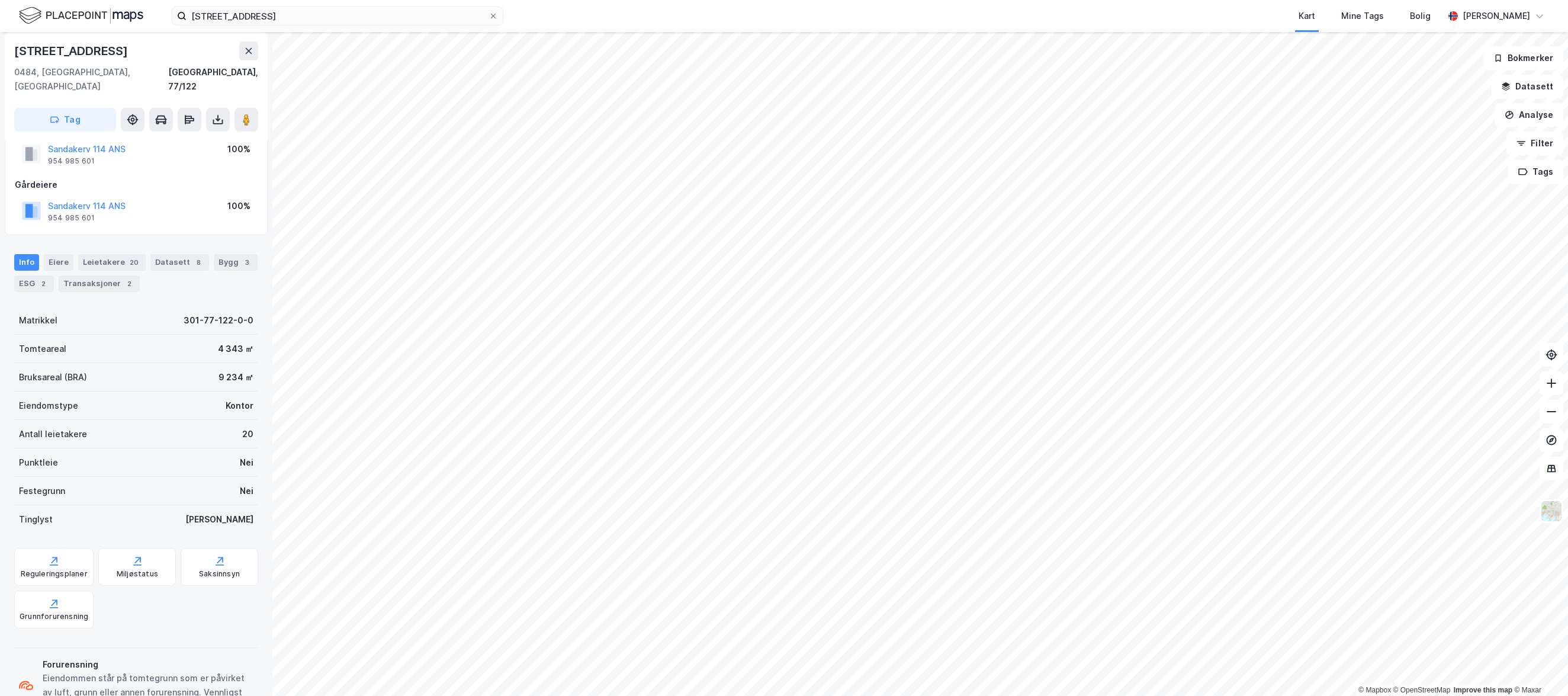
scroll to position [67, 0]
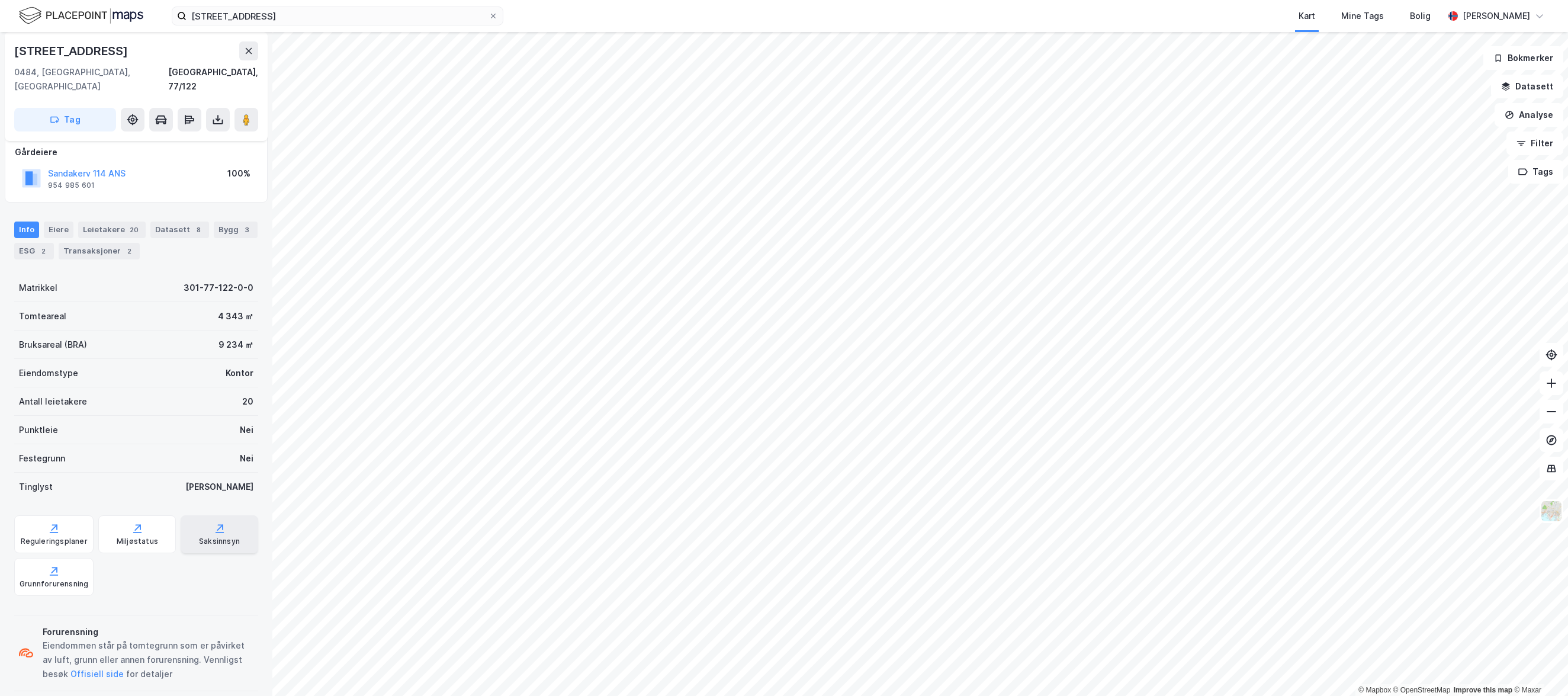
click at [225, 534] on div "Saksinnsyn" at bounding box center [219, 534] width 78 height 38
